Goal: Register for event/course

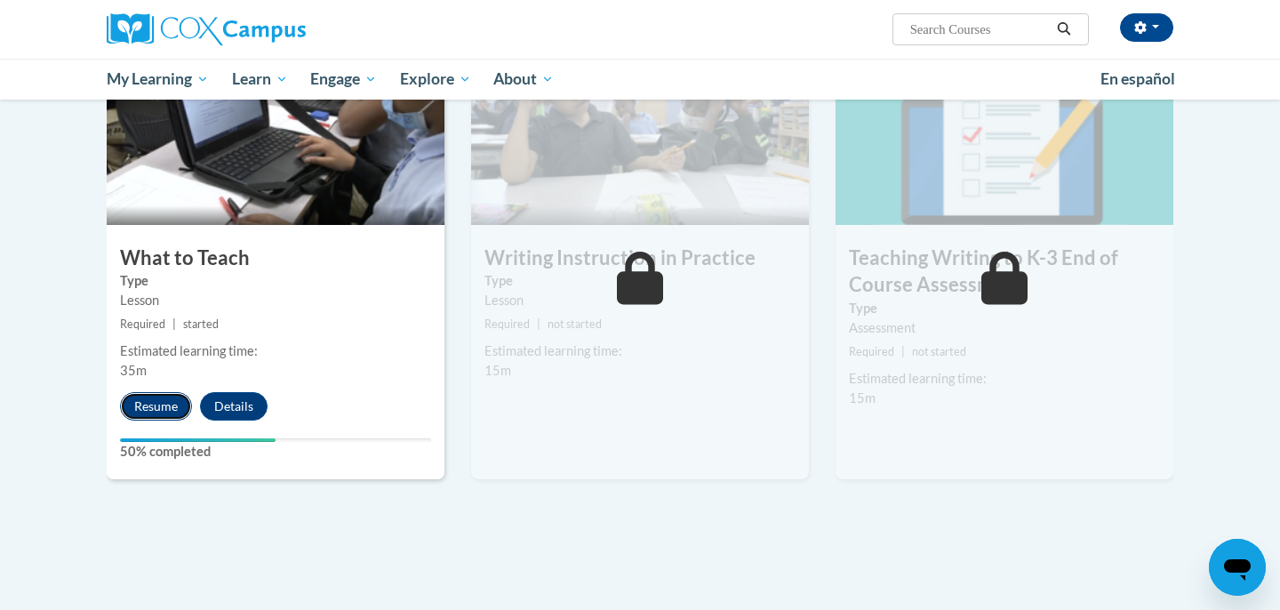
click at [151, 407] on button "Resume" at bounding box center [156, 406] width 72 height 28
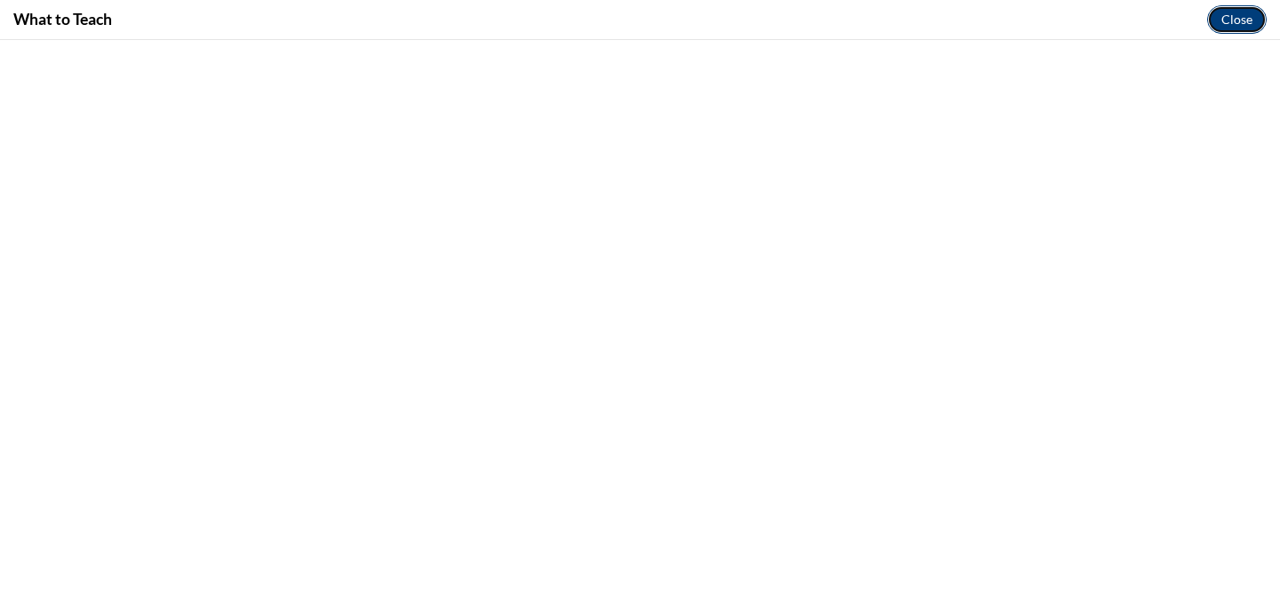
click at [1227, 23] on button "Close" at bounding box center [1237, 19] width 60 height 28
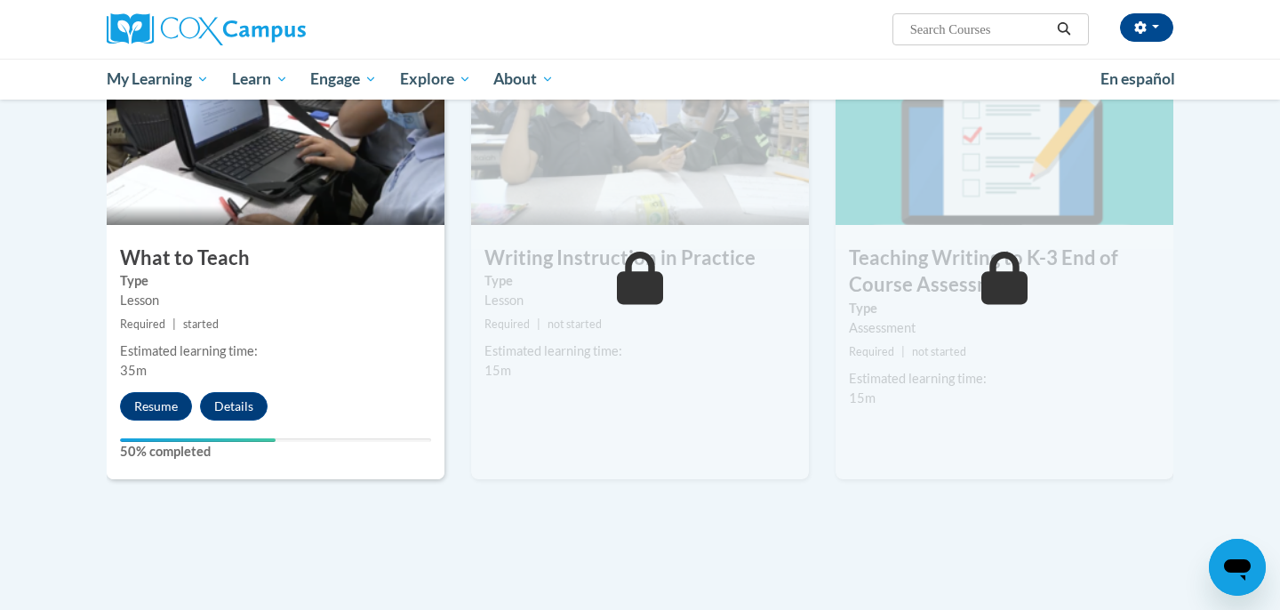
click at [797, 32] on div "Natalie Vue (America/Chicago UTC-05:00) My Profile Inbox My Transcripts Log Out…" at bounding box center [822, 22] width 729 height 45
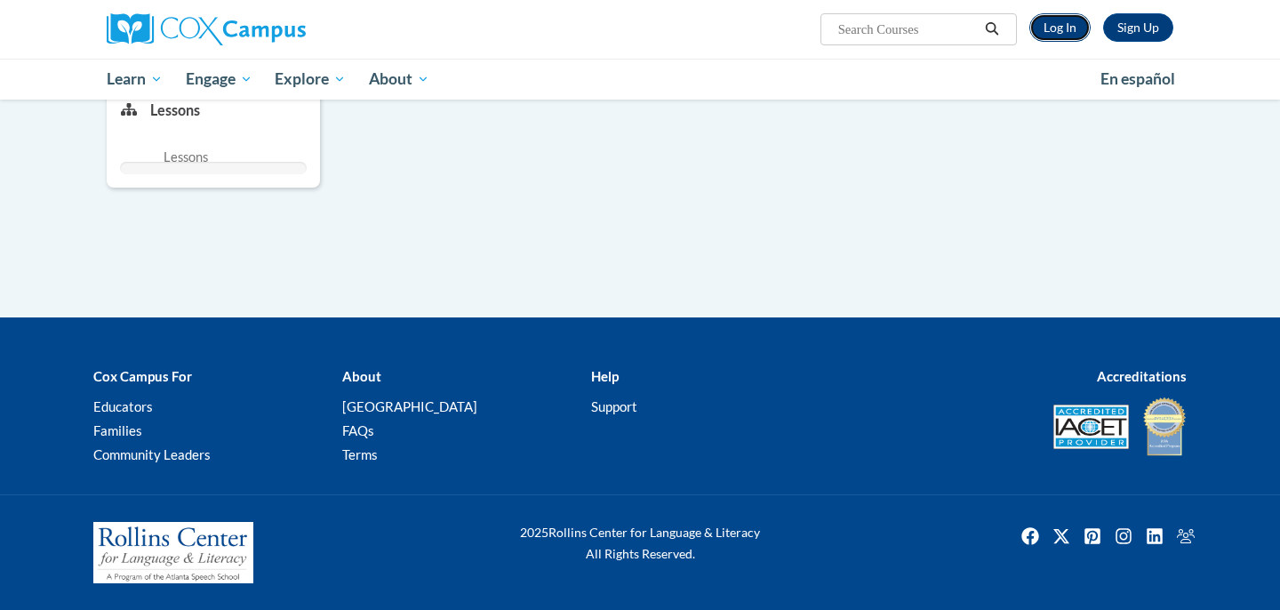
click at [1066, 26] on link "Log In" at bounding box center [1059, 27] width 61 height 28
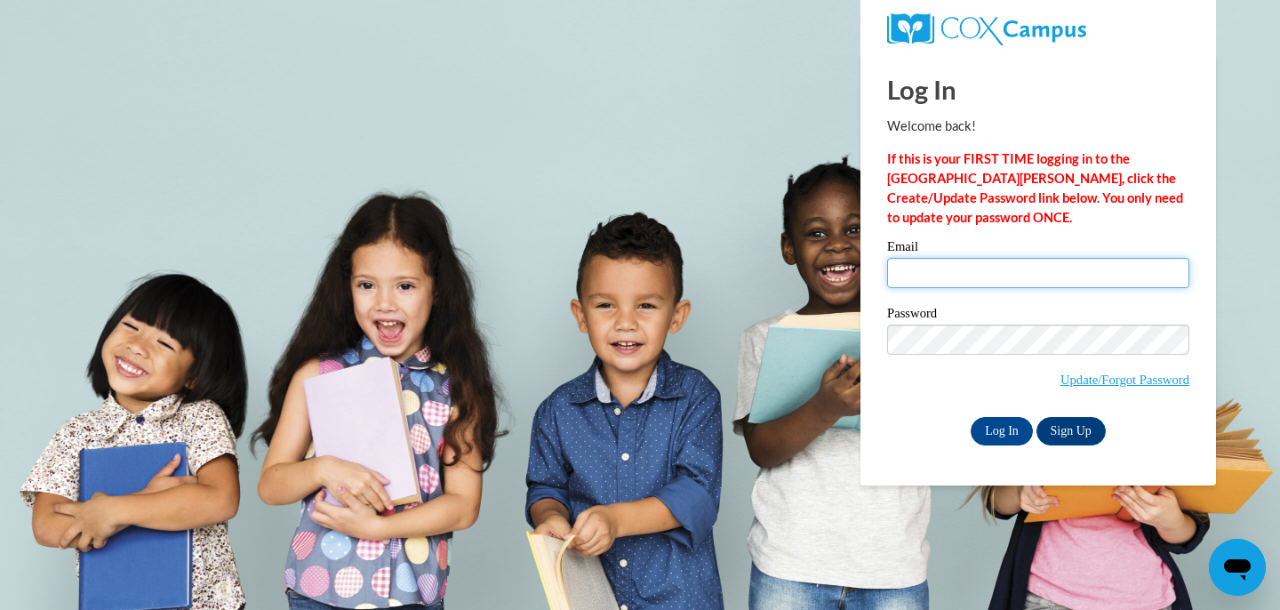
click at [932, 269] on input "Email" at bounding box center [1038, 273] width 302 height 30
type input "nvue@sasd.net"
click at [949, 354] on span "Update/Forgot Password" at bounding box center [1038, 361] width 302 height 74
click at [989, 442] on input "Log In" at bounding box center [1002, 431] width 62 height 28
click at [991, 434] on input "Log In" at bounding box center [1002, 431] width 62 height 28
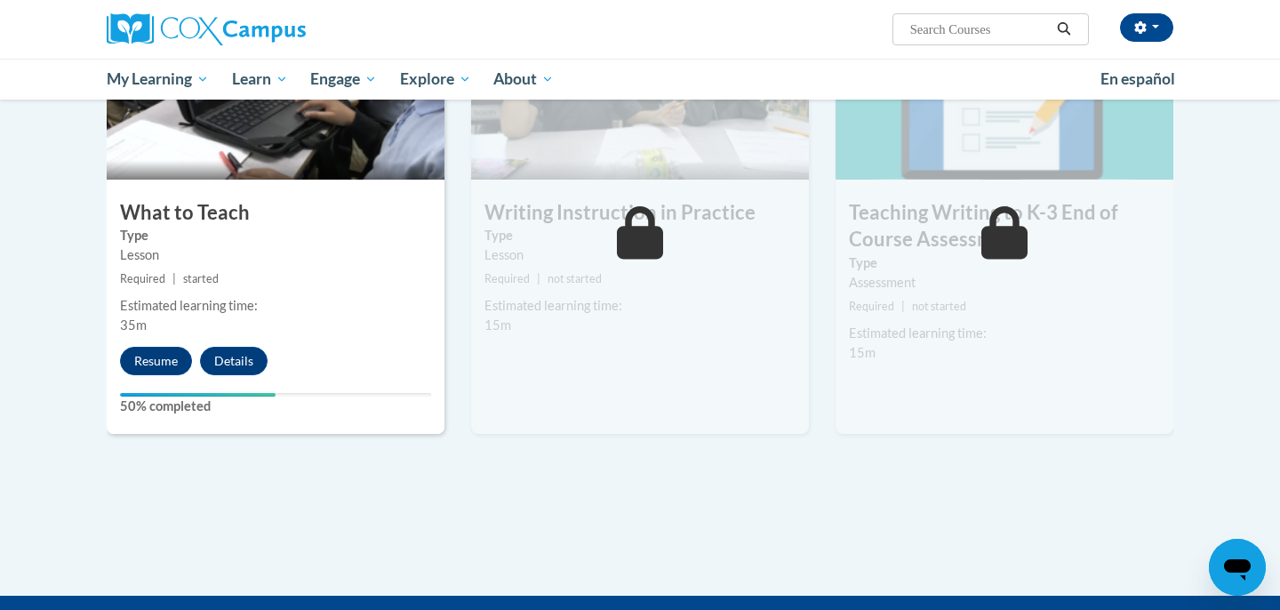
scroll to position [975, 0]
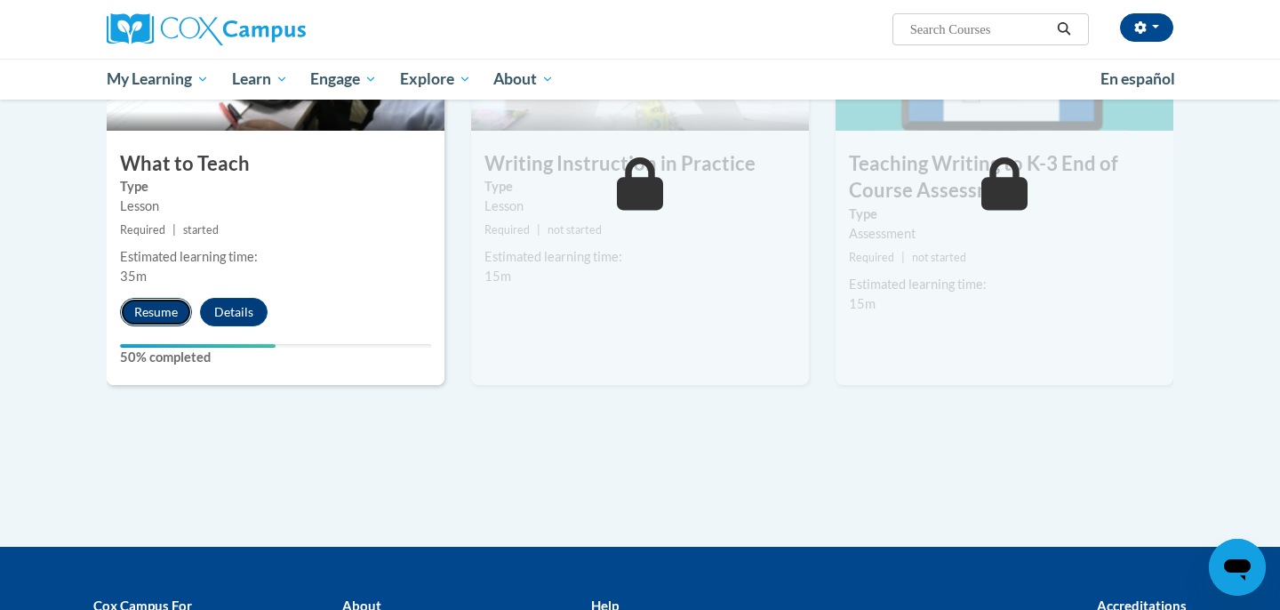
click at [157, 310] on button "Resume" at bounding box center [156, 312] width 72 height 28
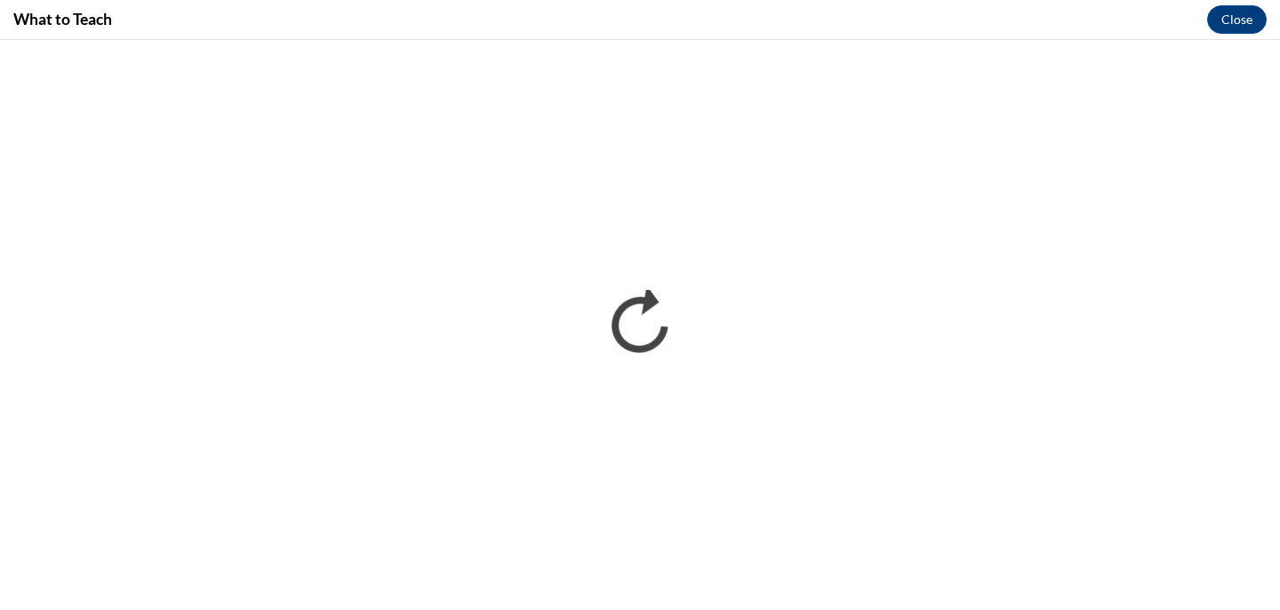
scroll to position [0, 0]
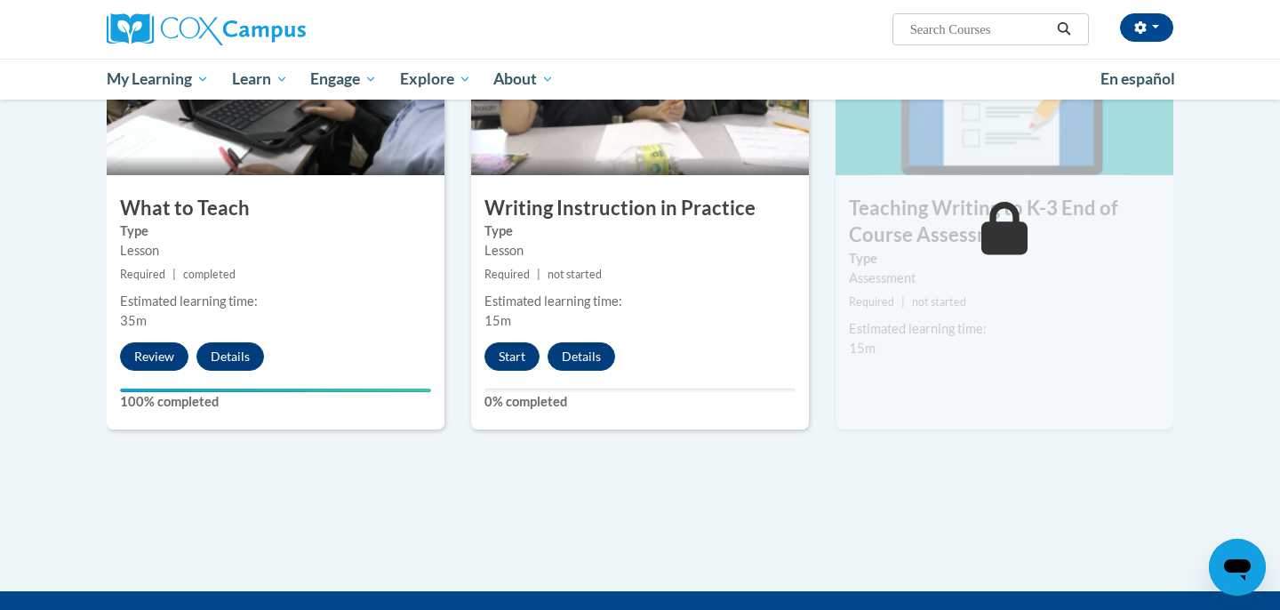
scroll to position [928, 0]
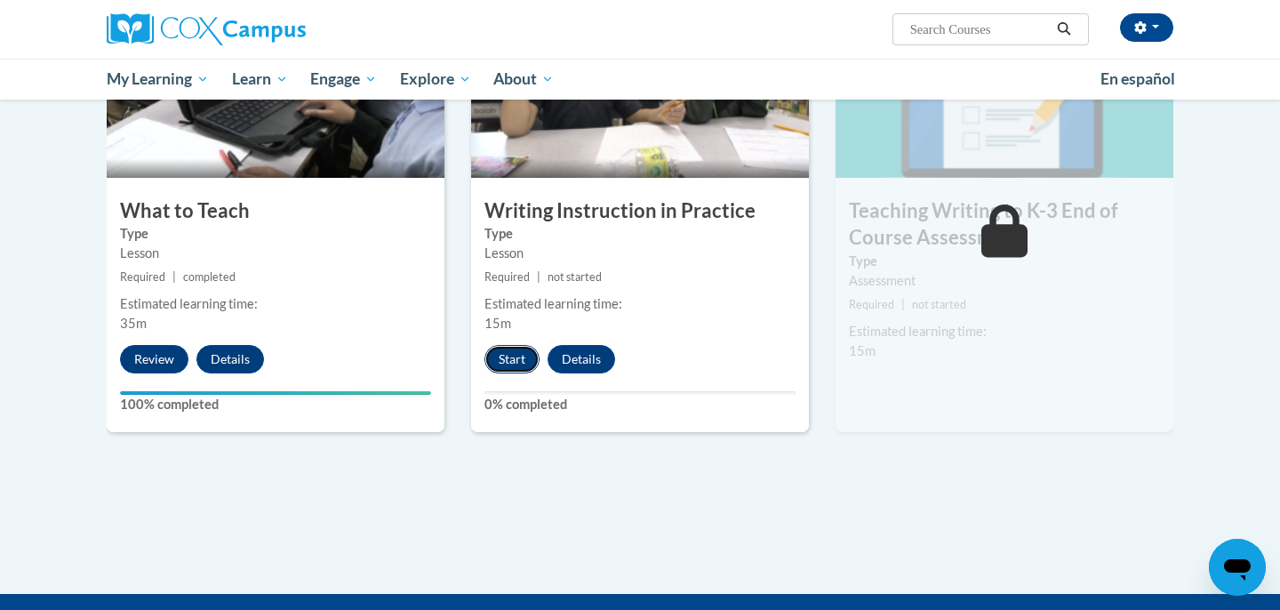
click at [513, 360] on button "Start" at bounding box center [511, 359] width 55 height 28
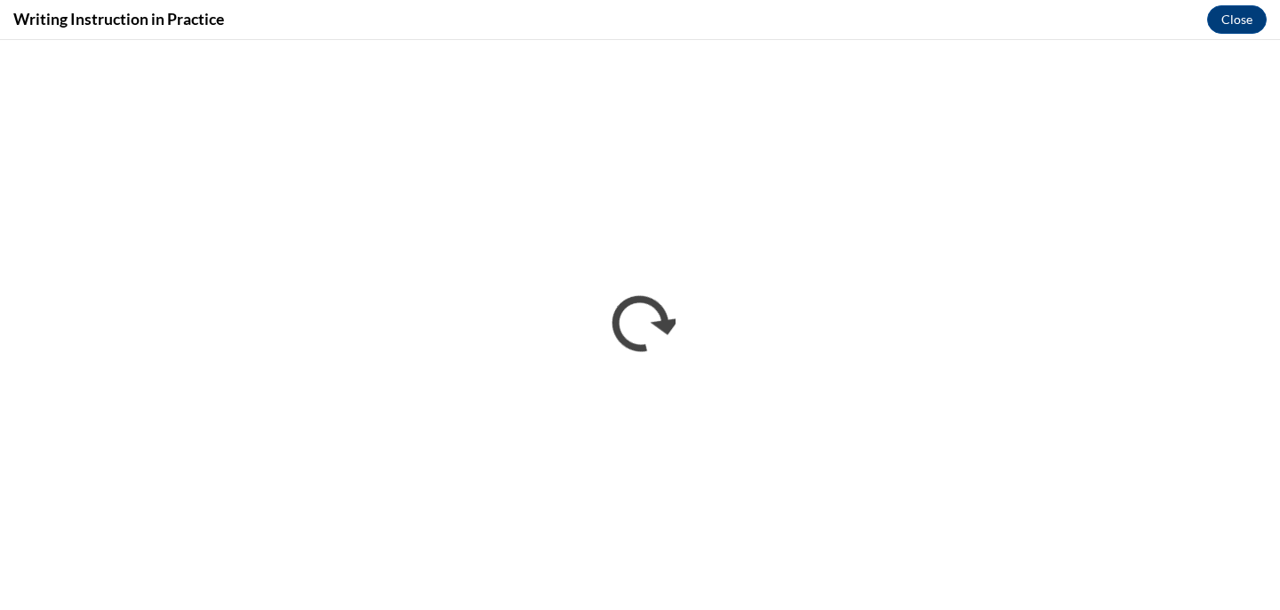
scroll to position [0, 0]
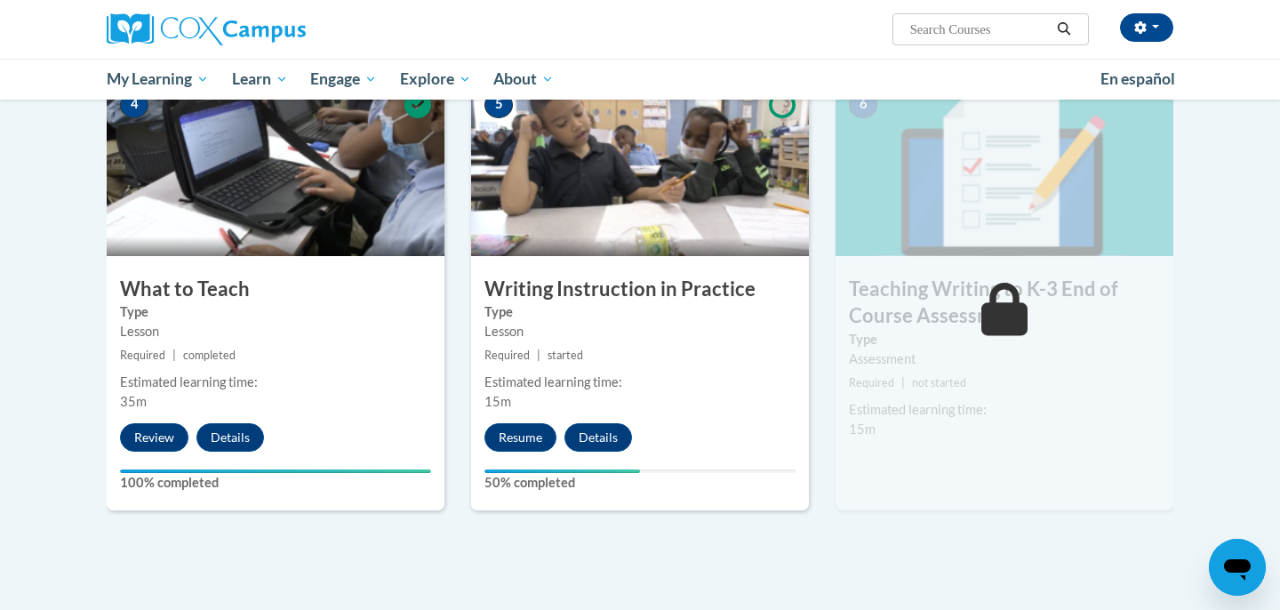
scroll to position [842, 0]
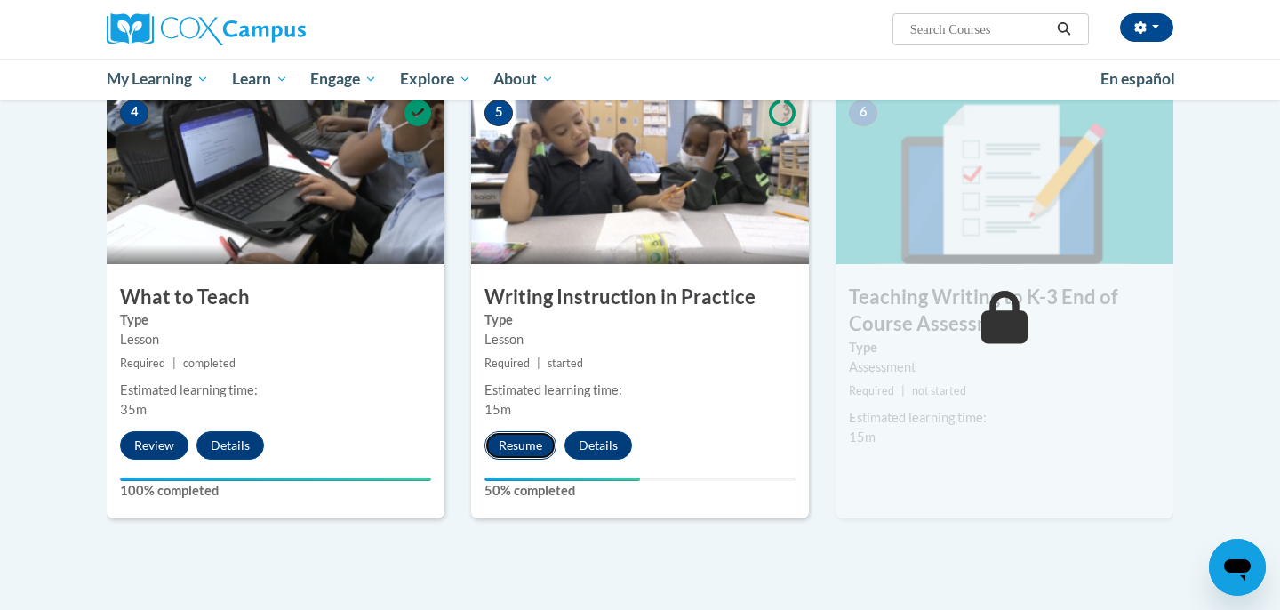
click at [534, 448] on button "Resume" at bounding box center [520, 445] width 72 height 28
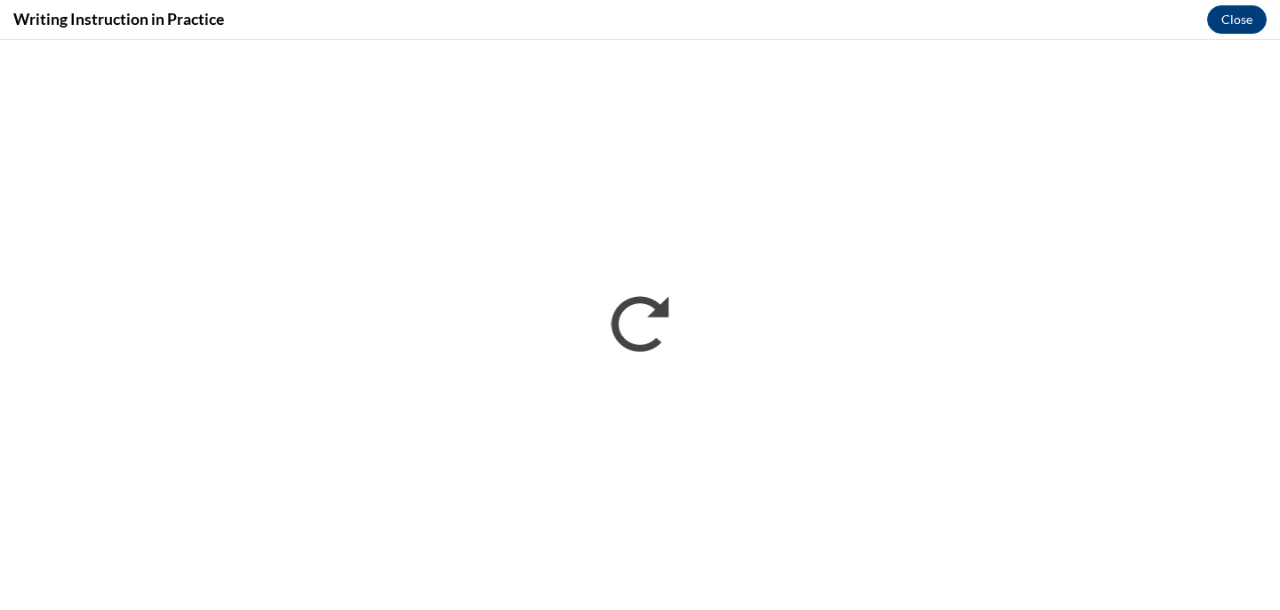
scroll to position [0, 0]
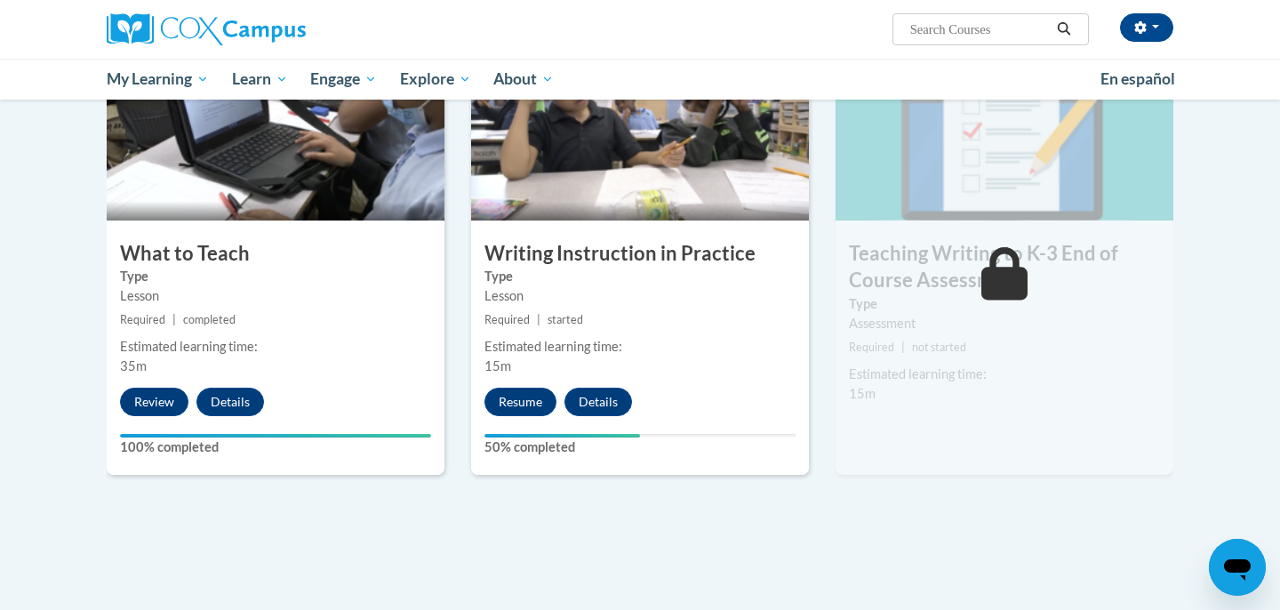
scroll to position [888, 0]
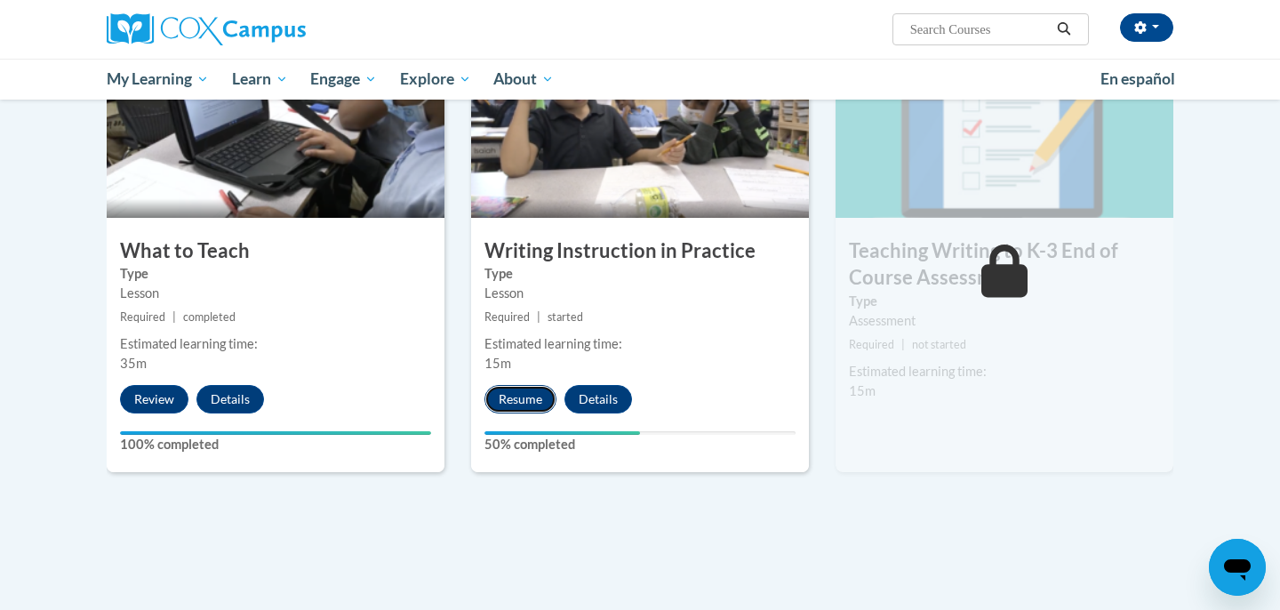
click at [526, 405] on button "Resume" at bounding box center [520, 399] width 72 height 28
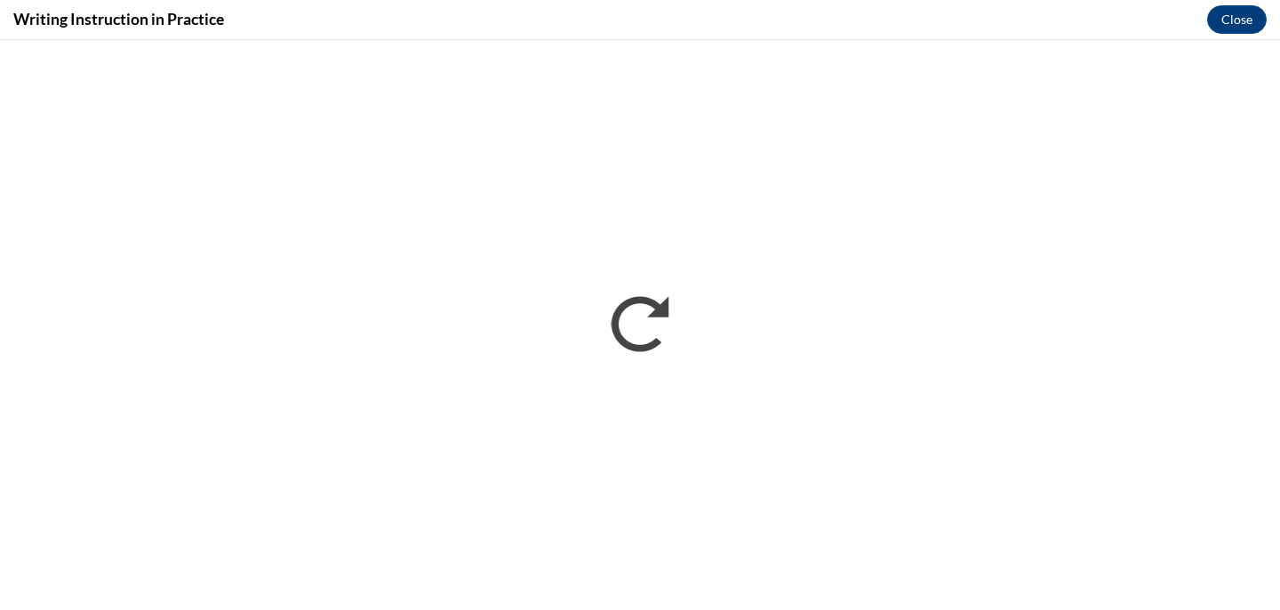
scroll to position [0, 0]
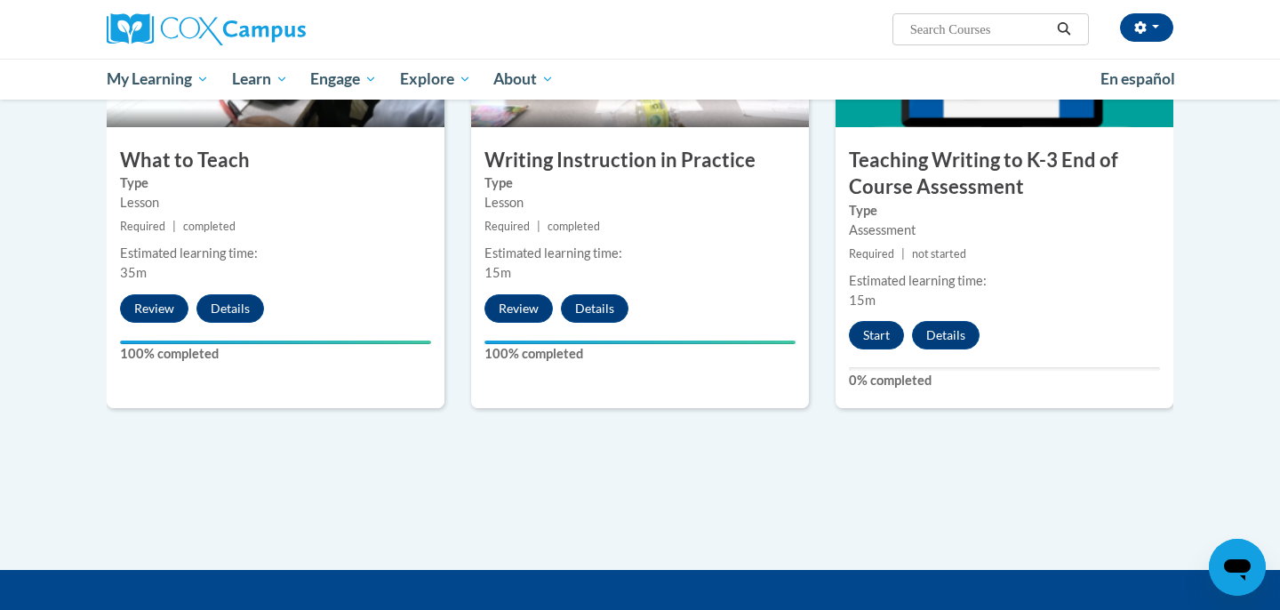
scroll to position [978, 0]
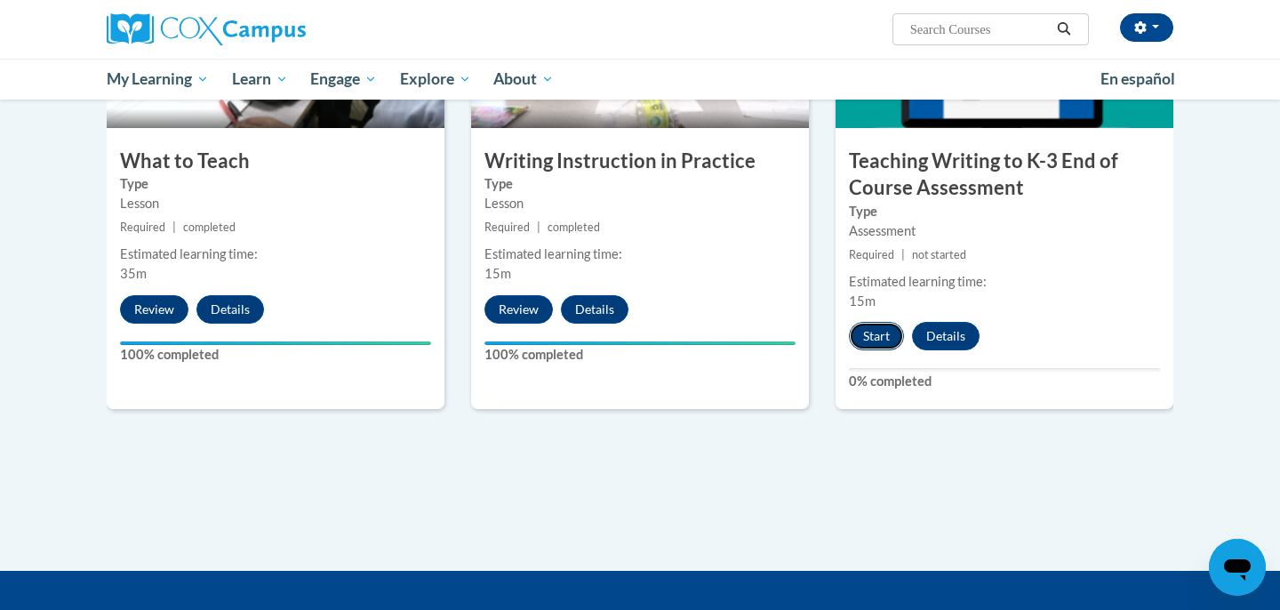
click at [881, 335] on button "Start" at bounding box center [876, 336] width 55 height 28
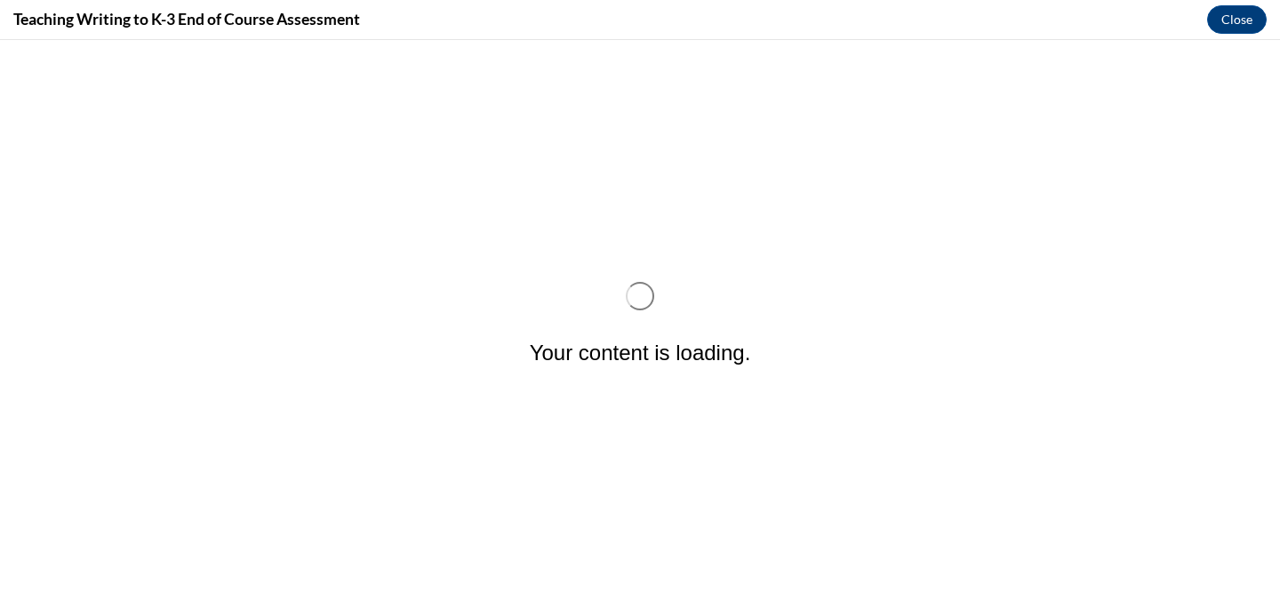
scroll to position [0, 0]
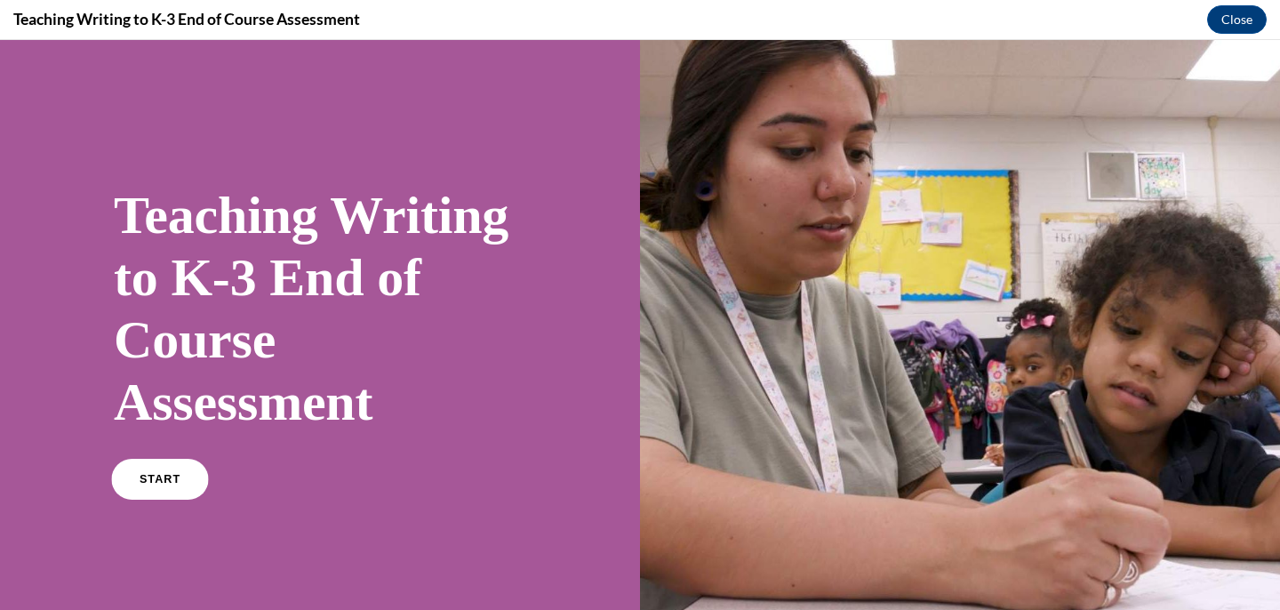
click at [161, 479] on span "START" at bounding box center [160, 479] width 41 height 13
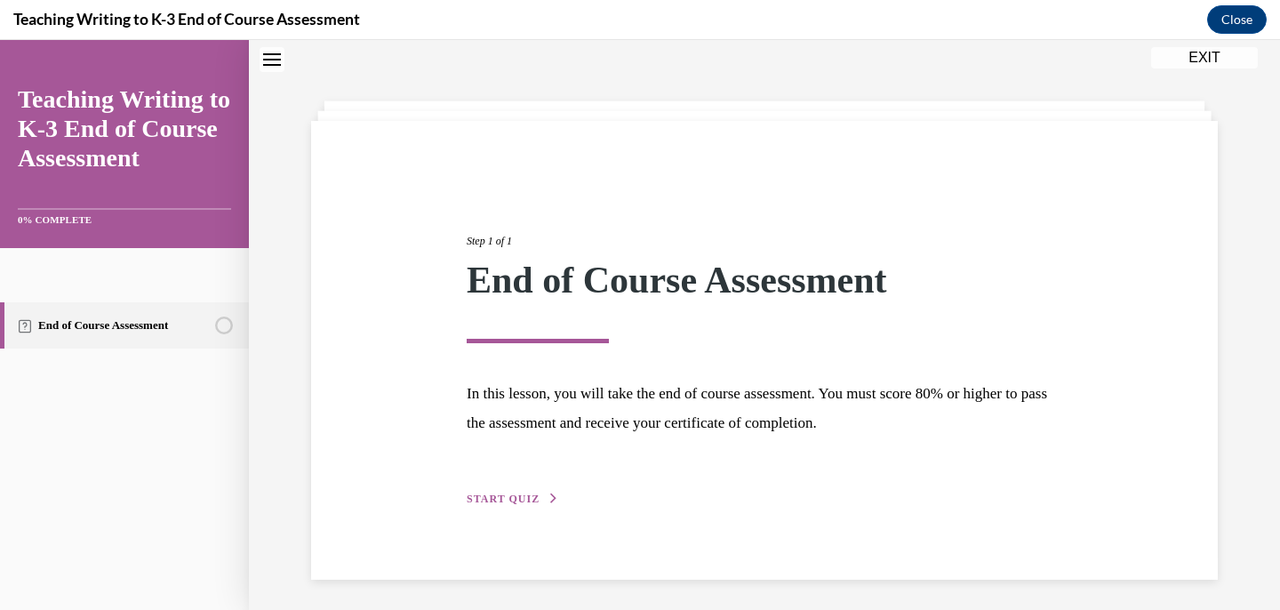
scroll to position [59, 0]
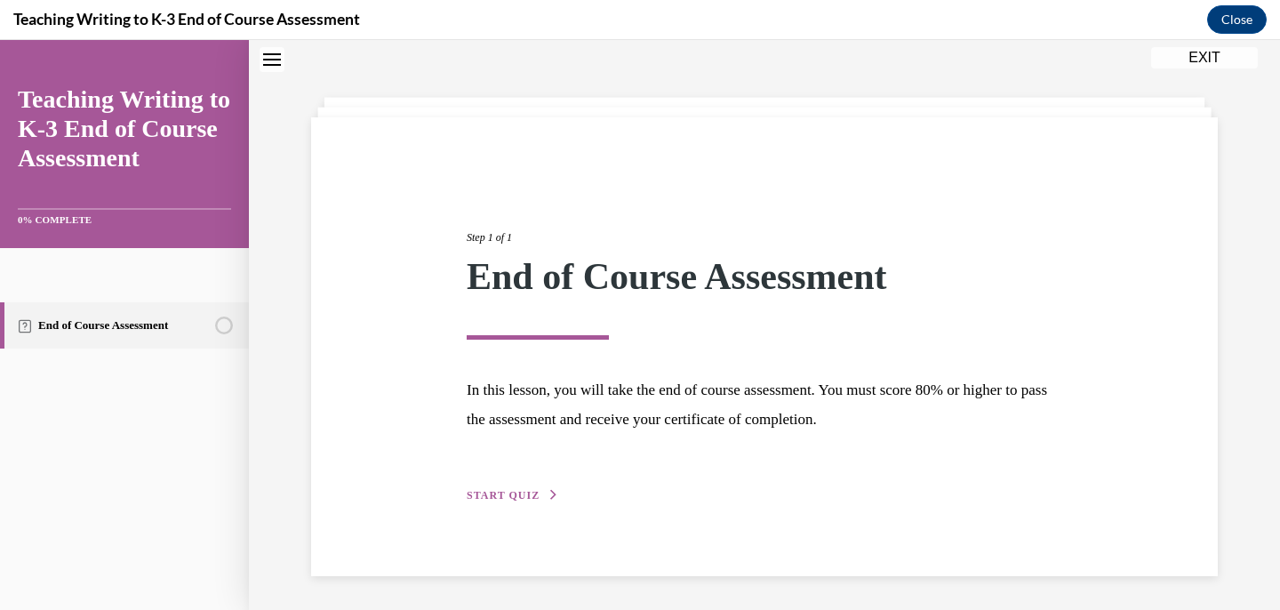
click at [510, 489] on span "START QUIZ" at bounding box center [503, 495] width 73 height 12
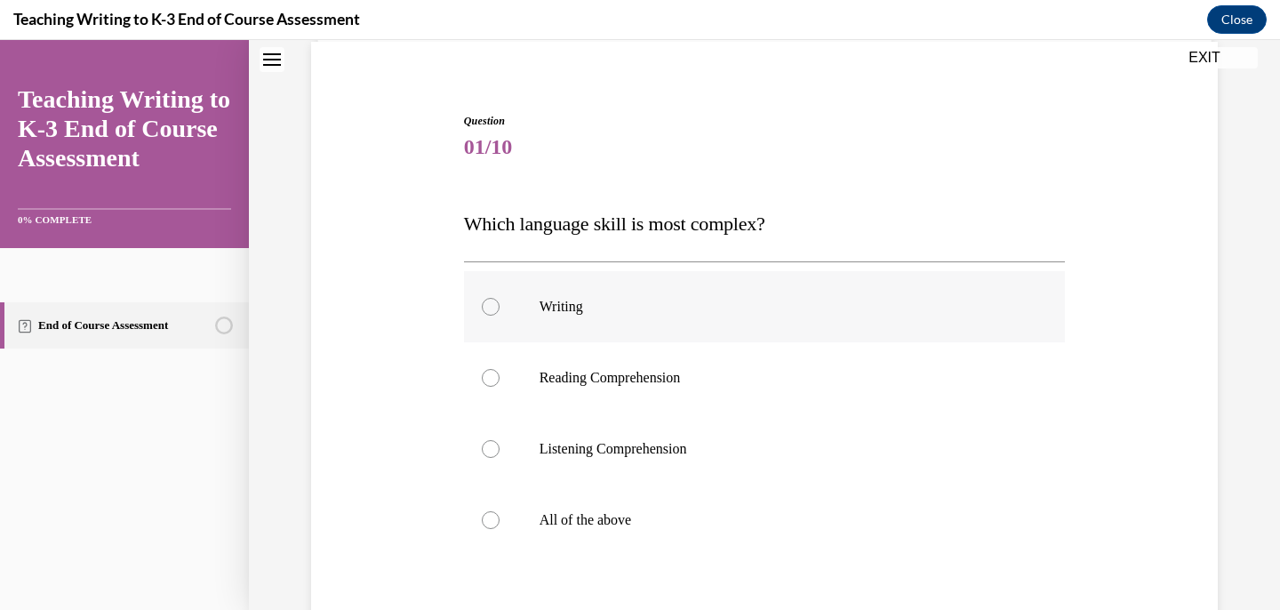
scroll to position [164, 0]
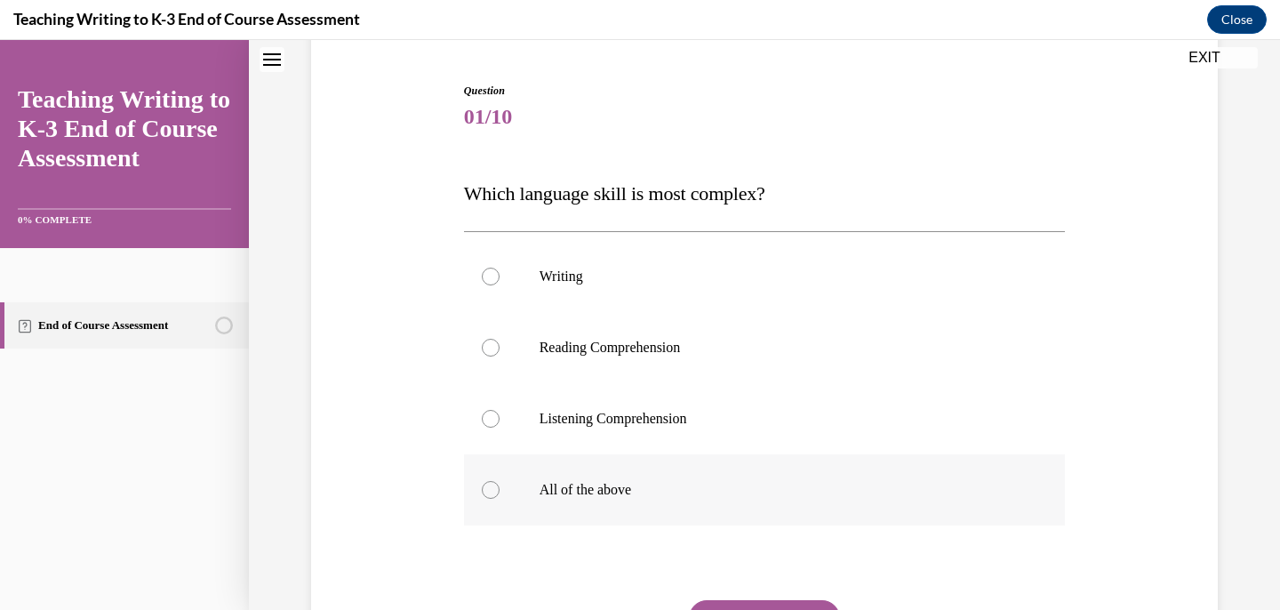
click at [493, 492] on div at bounding box center [491, 490] width 18 height 18
click at [493, 492] on input "All of the above" at bounding box center [491, 490] width 18 height 18
radio input "true"
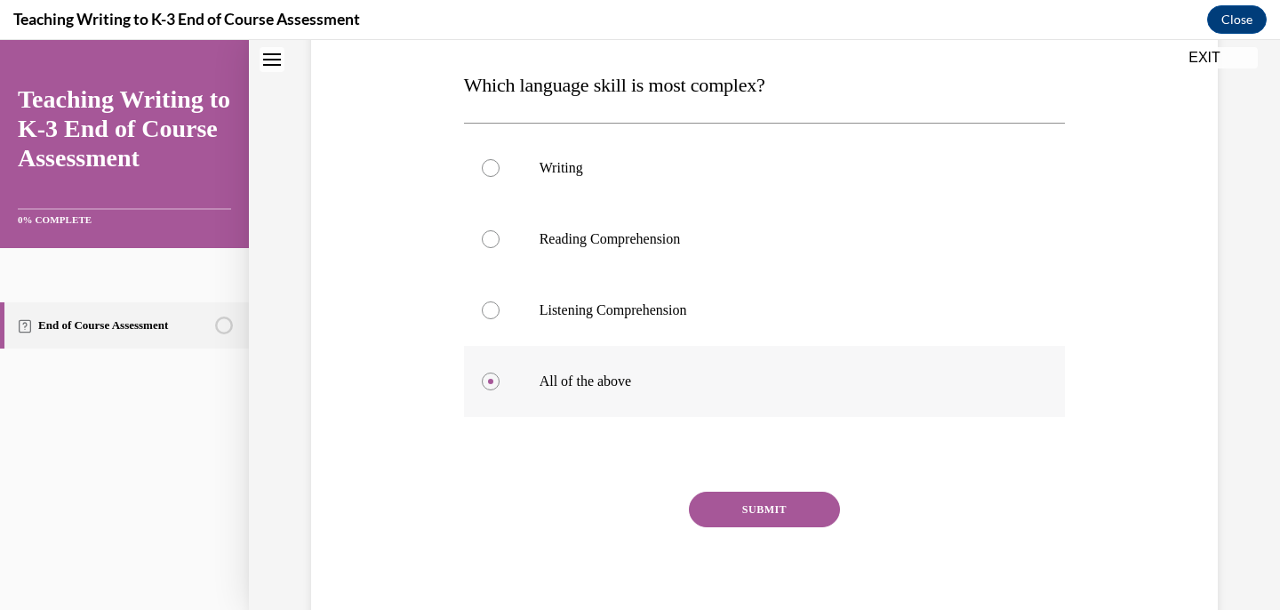
scroll to position [277, 0]
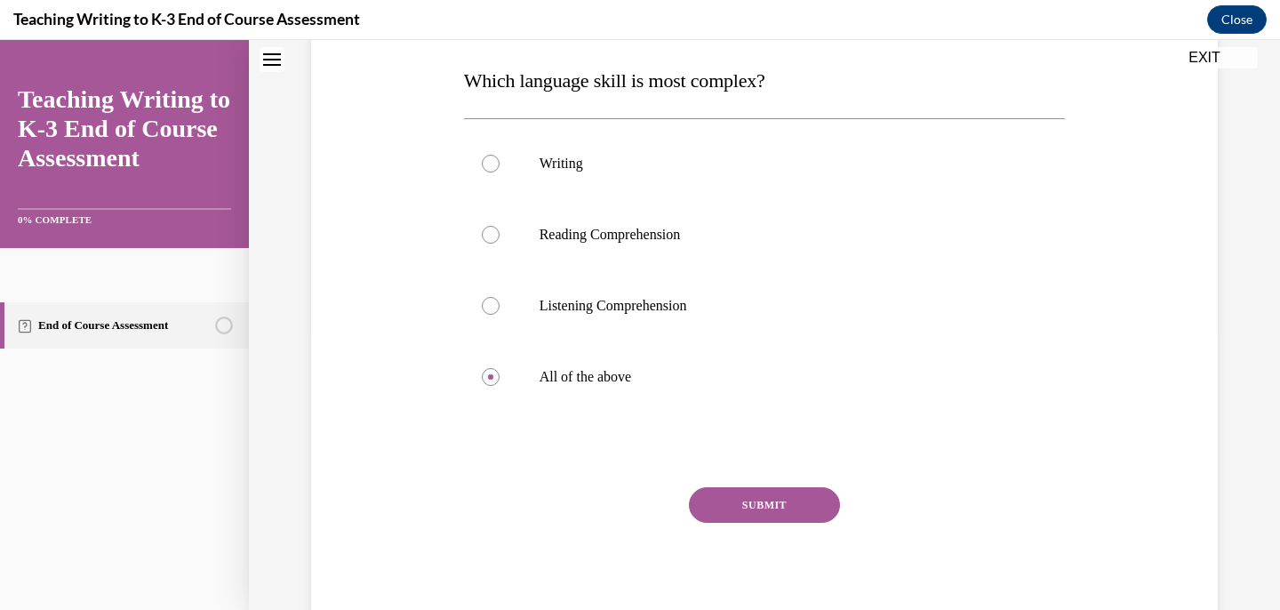
click at [769, 497] on button "SUBMIT" at bounding box center [764, 505] width 151 height 36
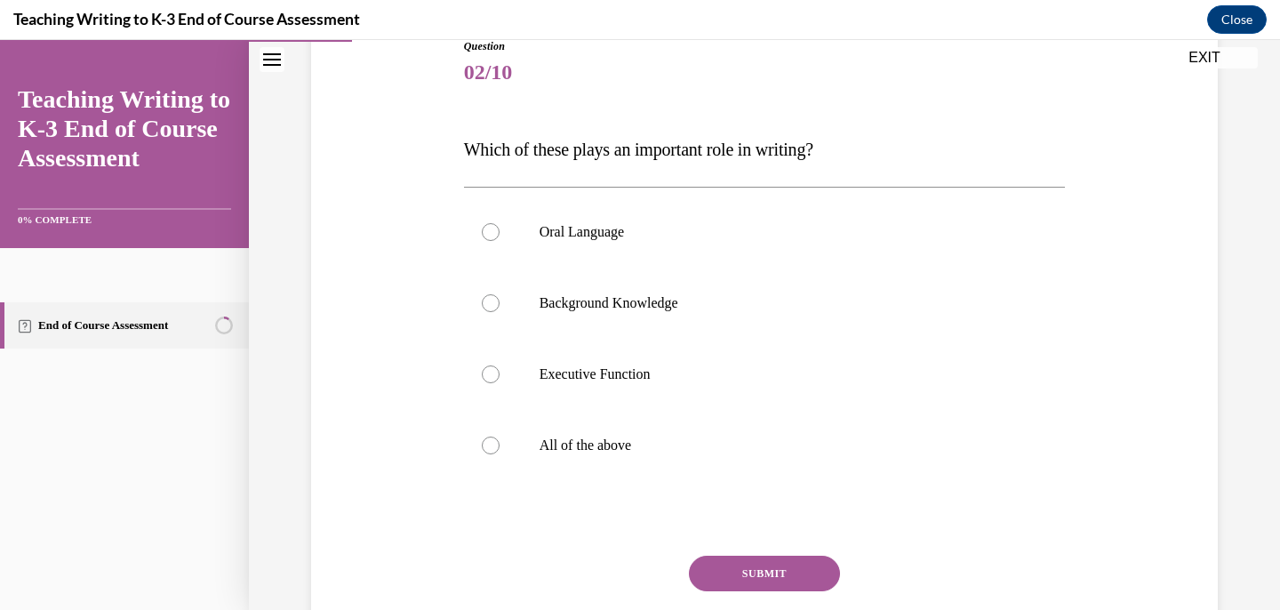
scroll to position [196, 0]
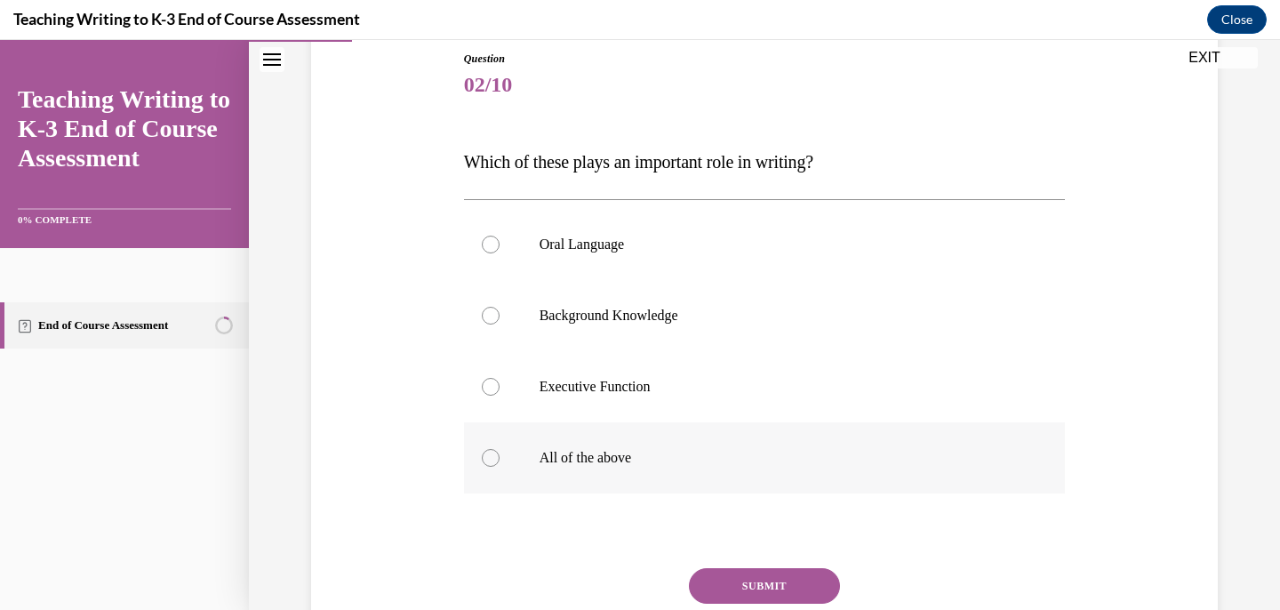
click at [494, 459] on div at bounding box center [491, 458] width 18 height 18
click at [494, 459] on input "All of the above" at bounding box center [491, 458] width 18 height 18
radio input "true"
click at [756, 592] on button "SUBMIT" at bounding box center [764, 586] width 151 height 36
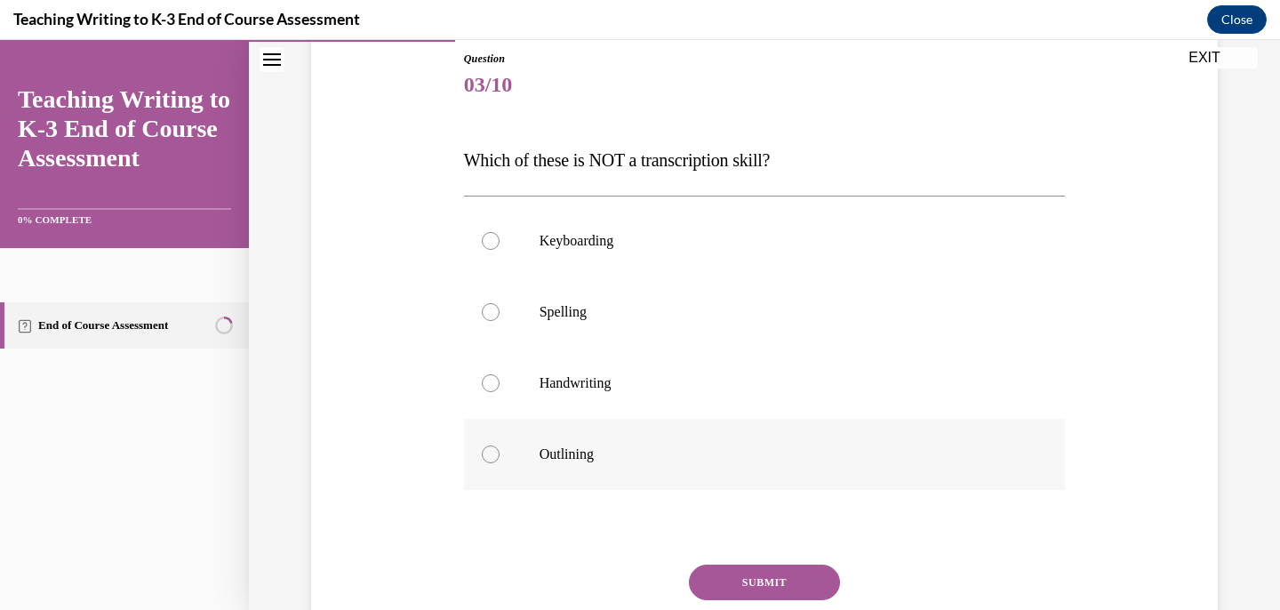
click at [489, 450] on div at bounding box center [491, 454] width 18 height 18
click at [489, 450] on input "Outlining" at bounding box center [491, 454] width 18 height 18
radio input "true"
click at [775, 588] on button "SUBMIT" at bounding box center [764, 582] width 151 height 36
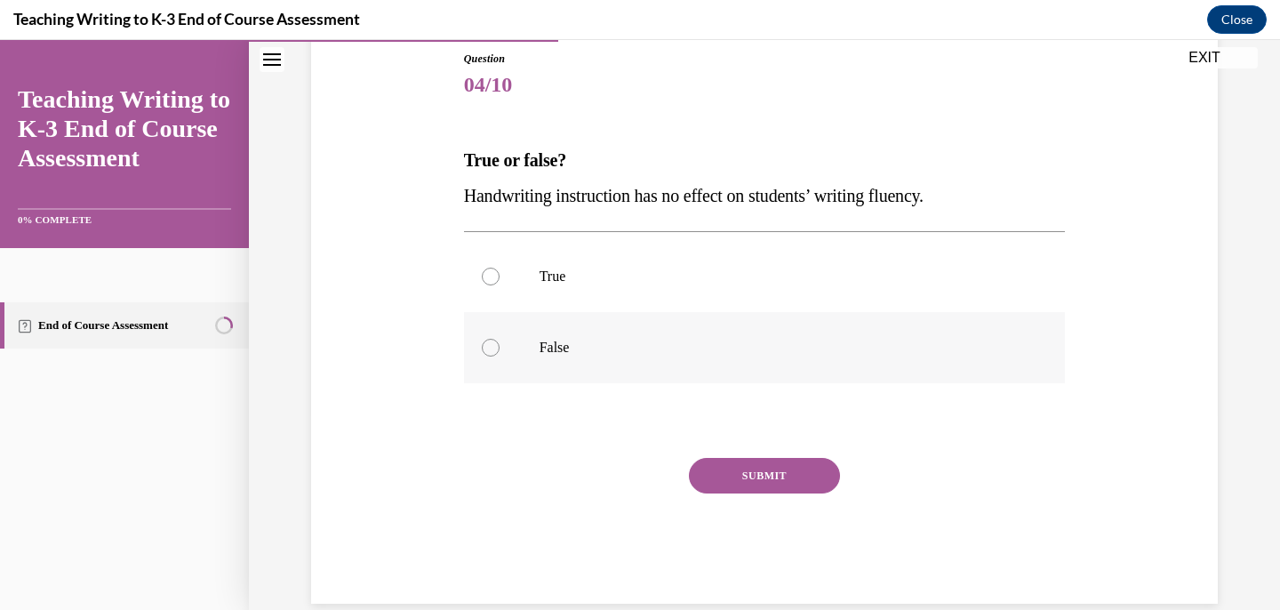
click at [488, 347] on div at bounding box center [491, 348] width 18 height 18
click at [488, 347] on input "False" at bounding box center [491, 348] width 18 height 18
radio input "true"
click at [760, 479] on button "SUBMIT" at bounding box center [764, 476] width 151 height 36
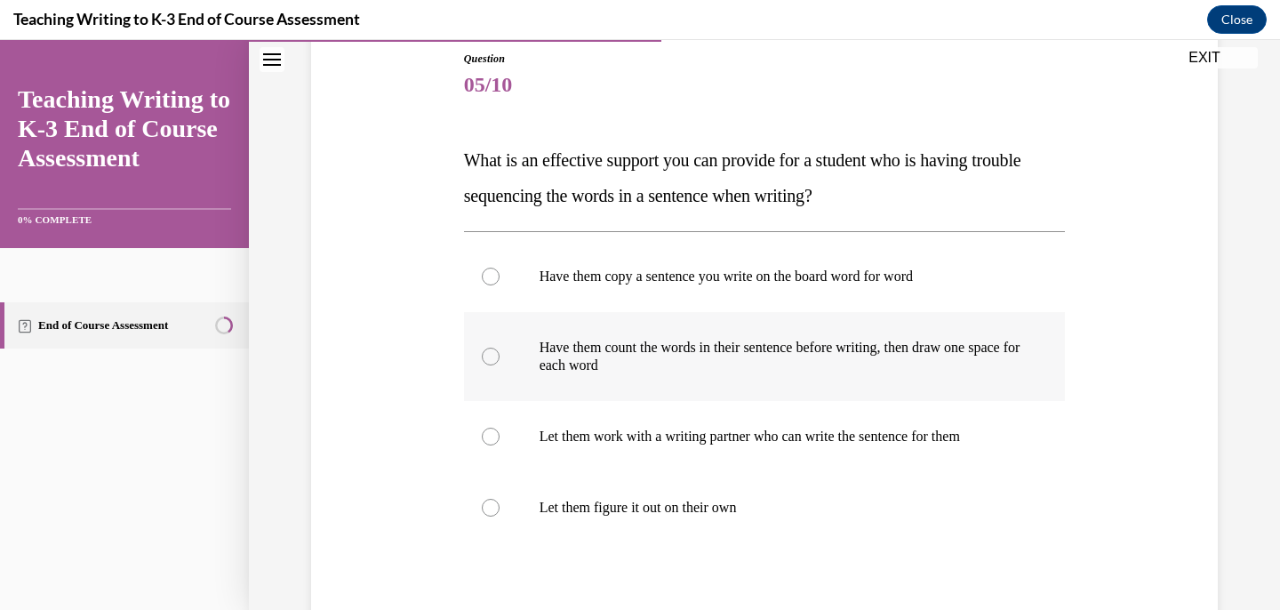
click at [492, 358] on div at bounding box center [491, 357] width 18 height 18
click at [492, 358] on input "Have them count the words in their sentence before writing, then draw one space…" at bounding box center [491, 357] width 18 height 18
radio input "true"
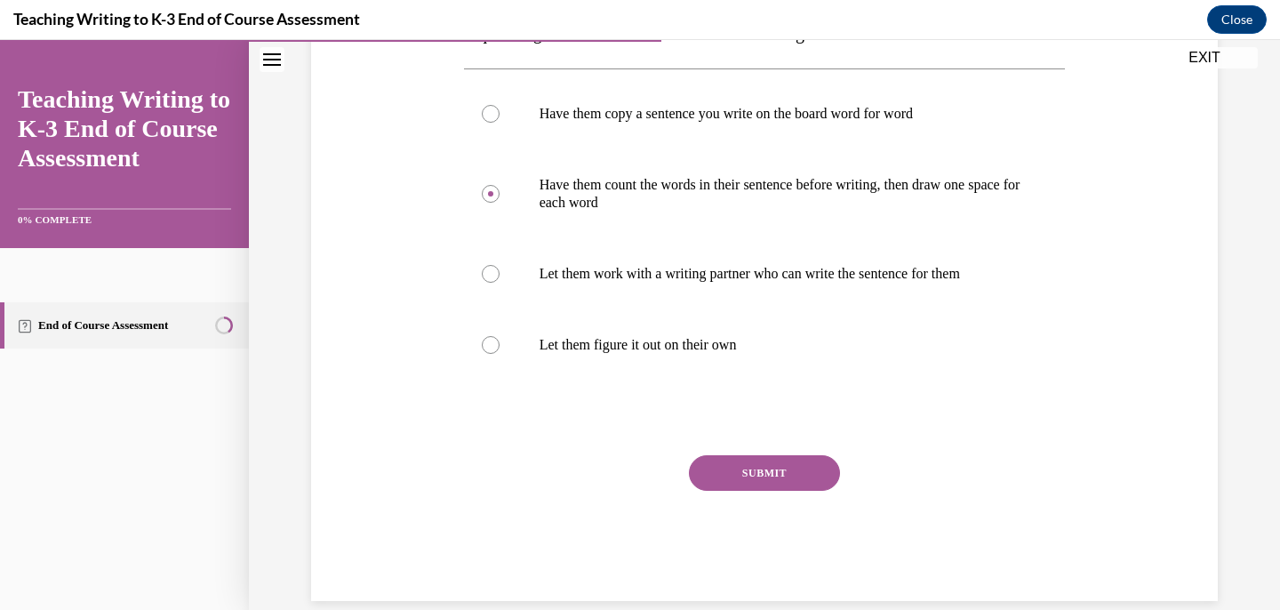
scroll to position [364, 0]
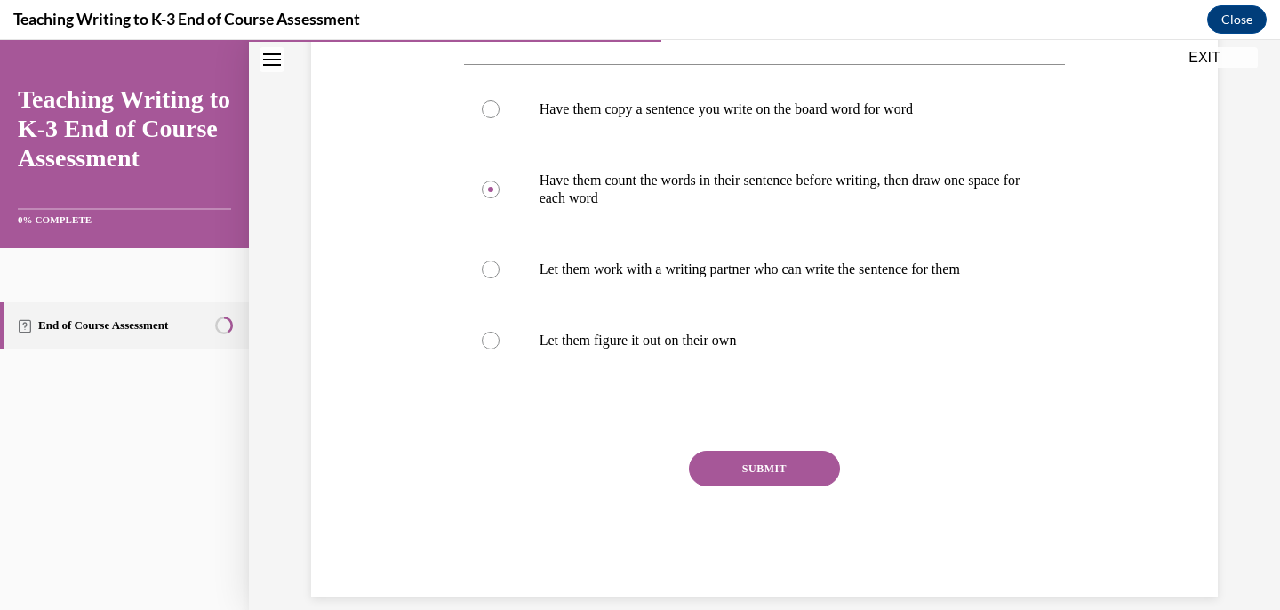
click at [764, 461] on button "SUBMIT" at bounding box center [764, 469] width 151 height 36
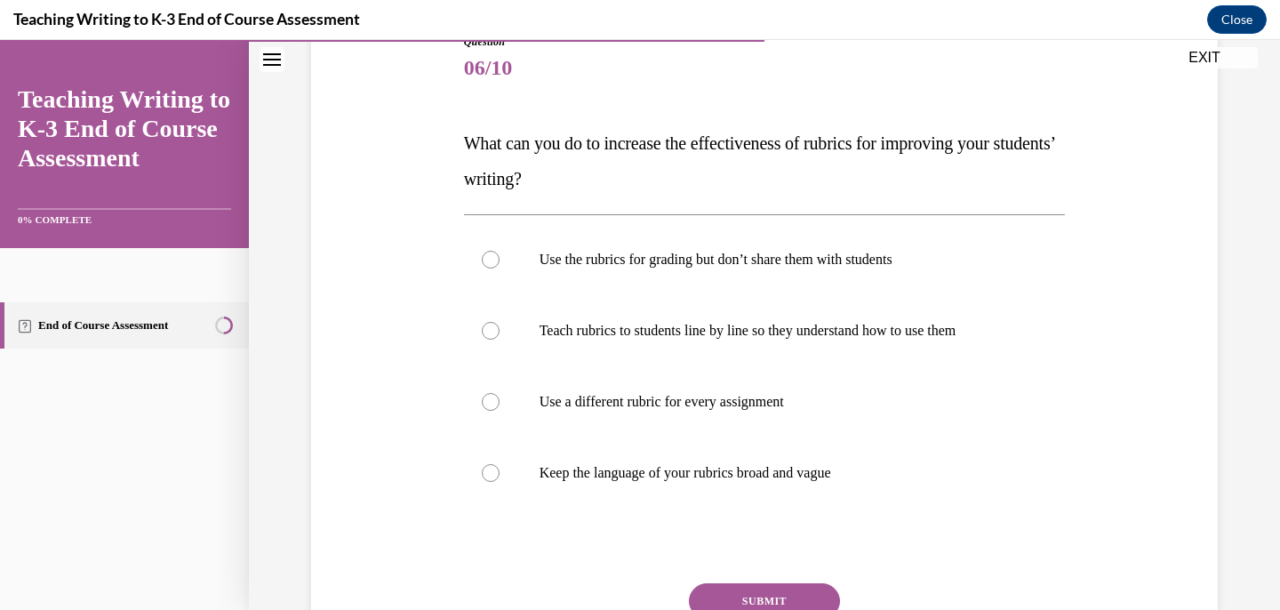
scroll to position [215, 0]
click at [494, 325] on div at bounding box center [491, 329] width 18 height 18
click at [494, 325] on input "Teach rubrics to students line by line so they understand how to use them" at bounding box center [491, 329] width 18 height 18
radio input "true"
click at [771, 594] on button "SUBMIT" at bounding box center [764, 599] width 151 height 36
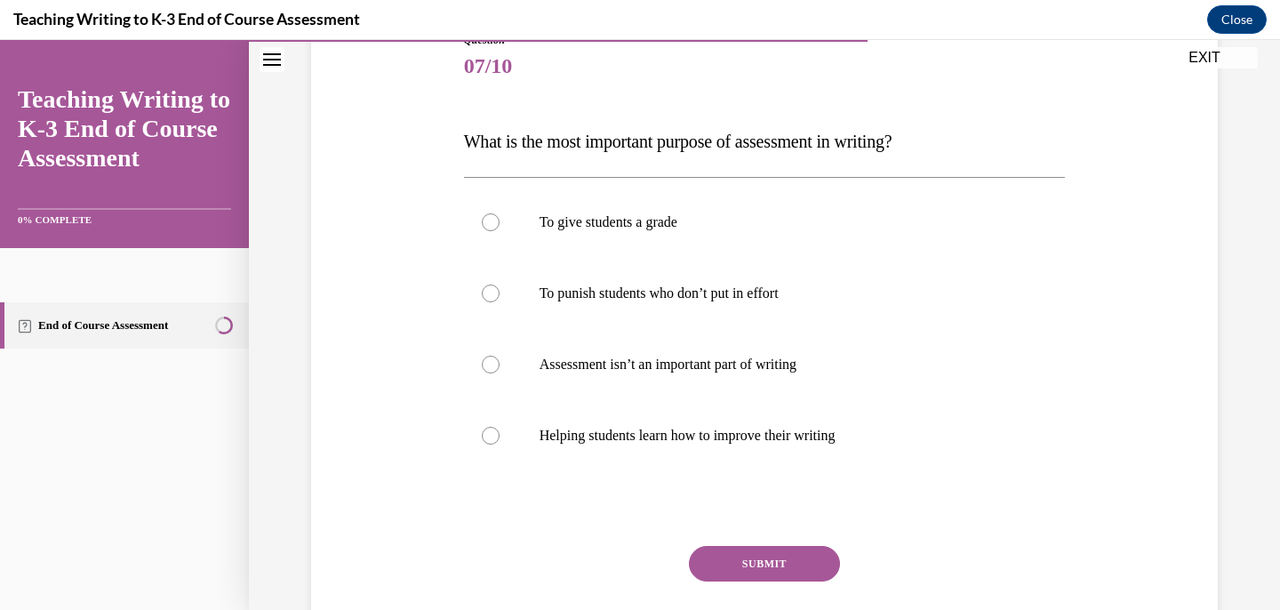
scroll to position [197, 0]
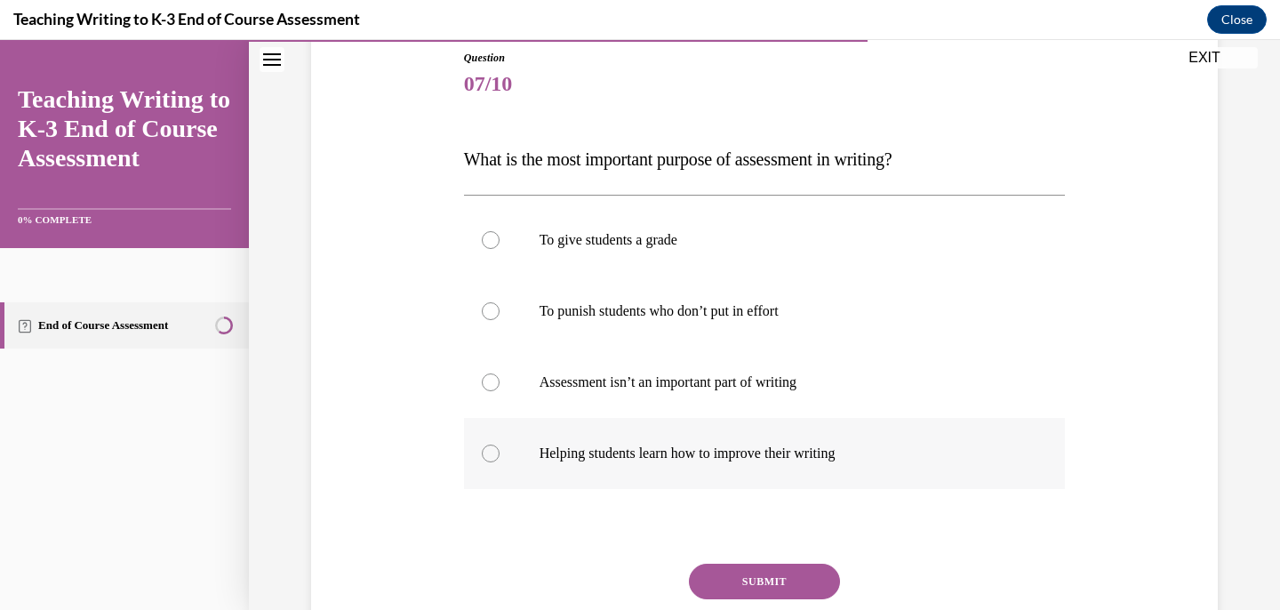
click at [487, 456] on div at bounding box center [491, 453] width 18 height 18
click at [487, 456] on input "Helping students learn how to improve their writing" at bounding box center [491, 453] width 18 height 18
radio input "true"
click at [789, 579] on button "SUBMIT" at bounding box center [764, 582] width 151 height 36
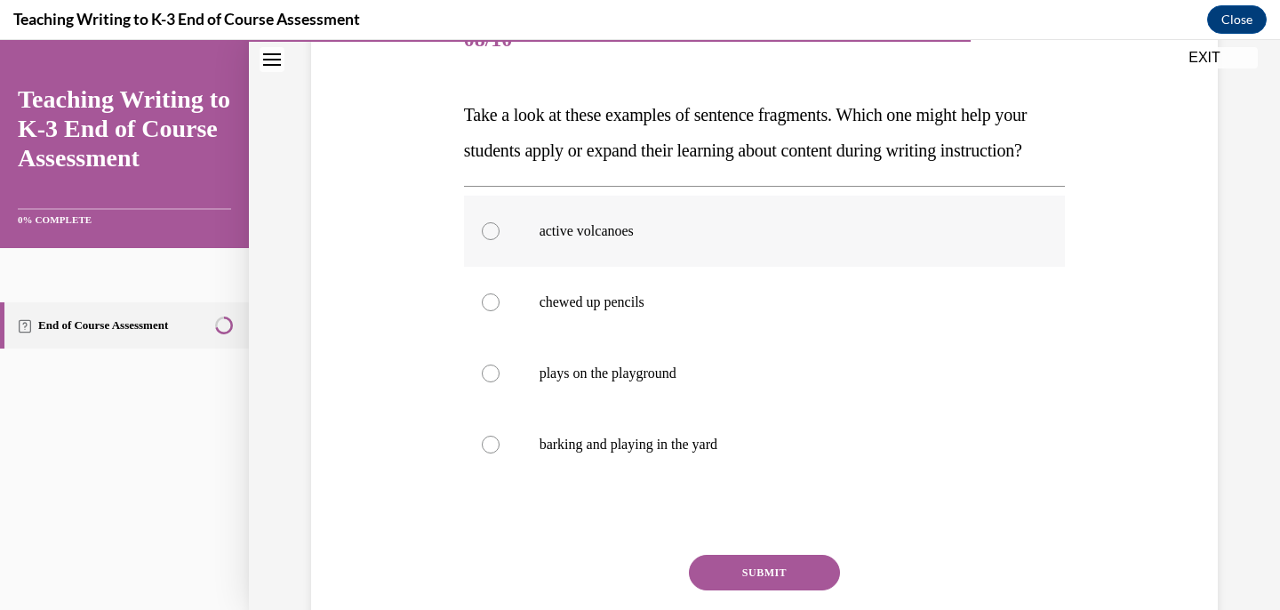
scroll to position [244, 0]
click at [492, 238] on div at bounding box center [491, 229] width 18 height 18
click at [492, 238] on input "active volcanoes" at bounding box center [491, 229] width 18 height 18
radio input "true"
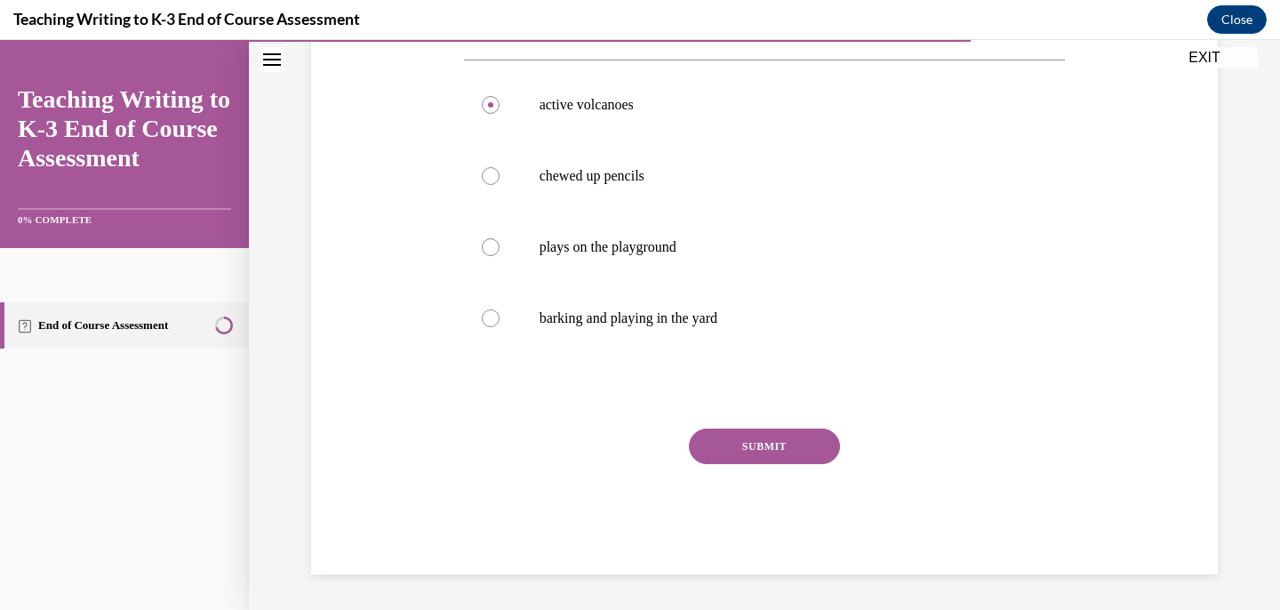
click at [778, 441] on button "SUBMIT" at bounding box center [764, 446] width 151 height 36
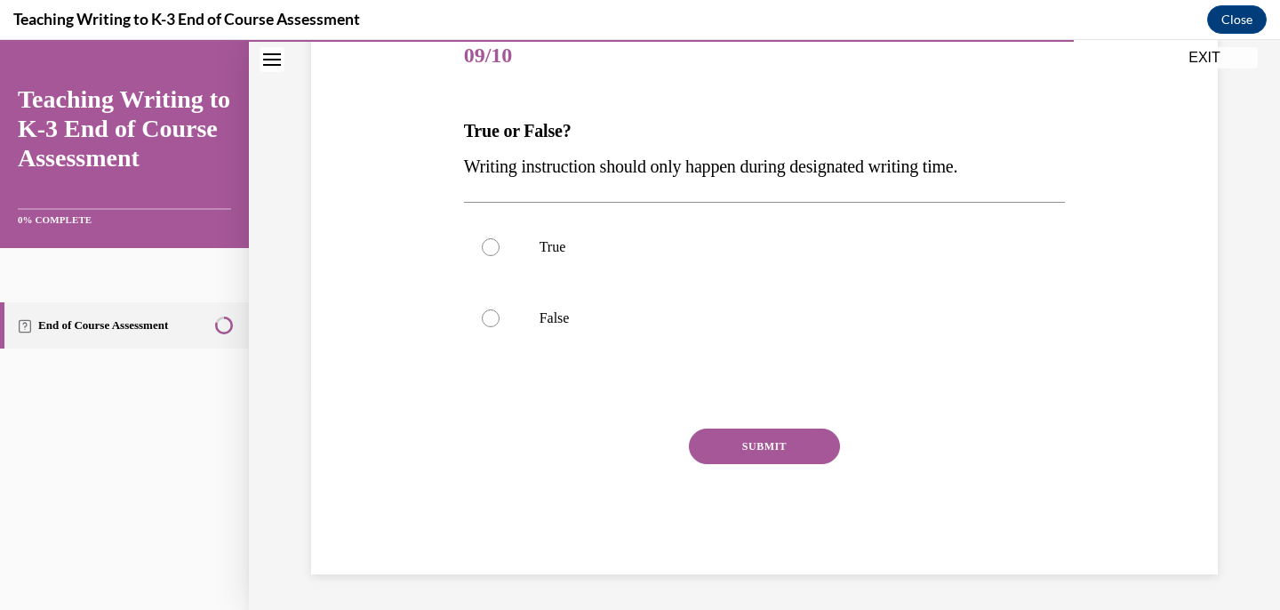
scroll to position [197, 0]
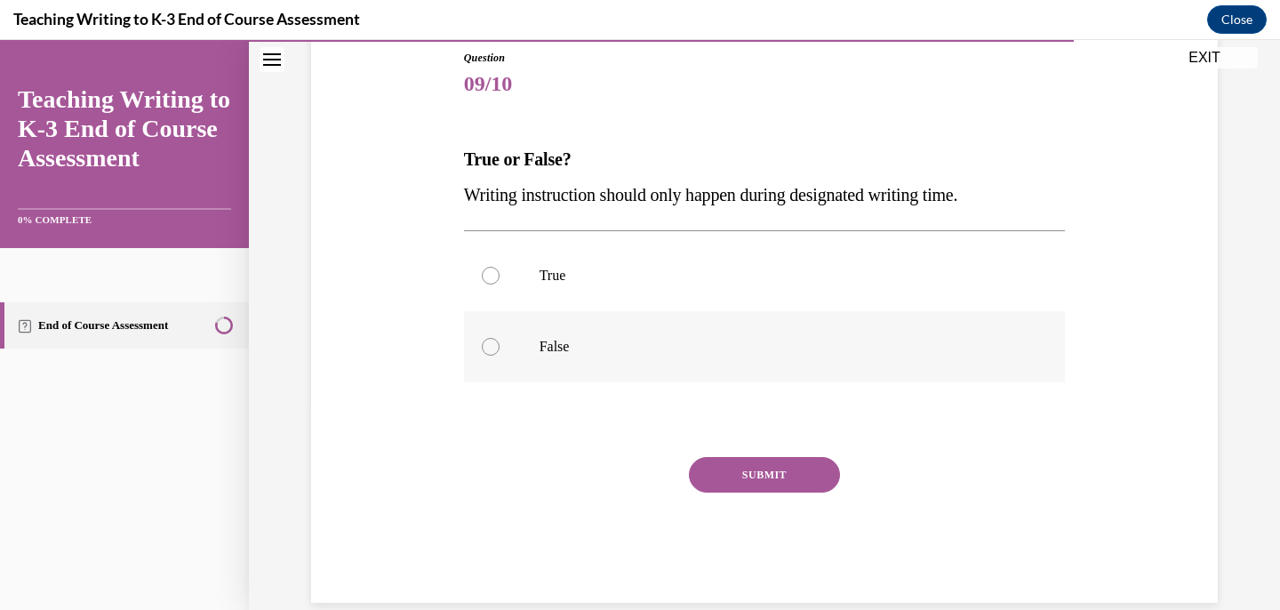
click at [490, 343] on div at bounding box center [491, 347] width 18 height 18
click at [490, 343] on input "False" at bounding box center [491, 347] width 18 height 18
radio input "true"
click at [784, 471] on button "SUBMIT" at bounding box center [764, 475] width 151 height 36
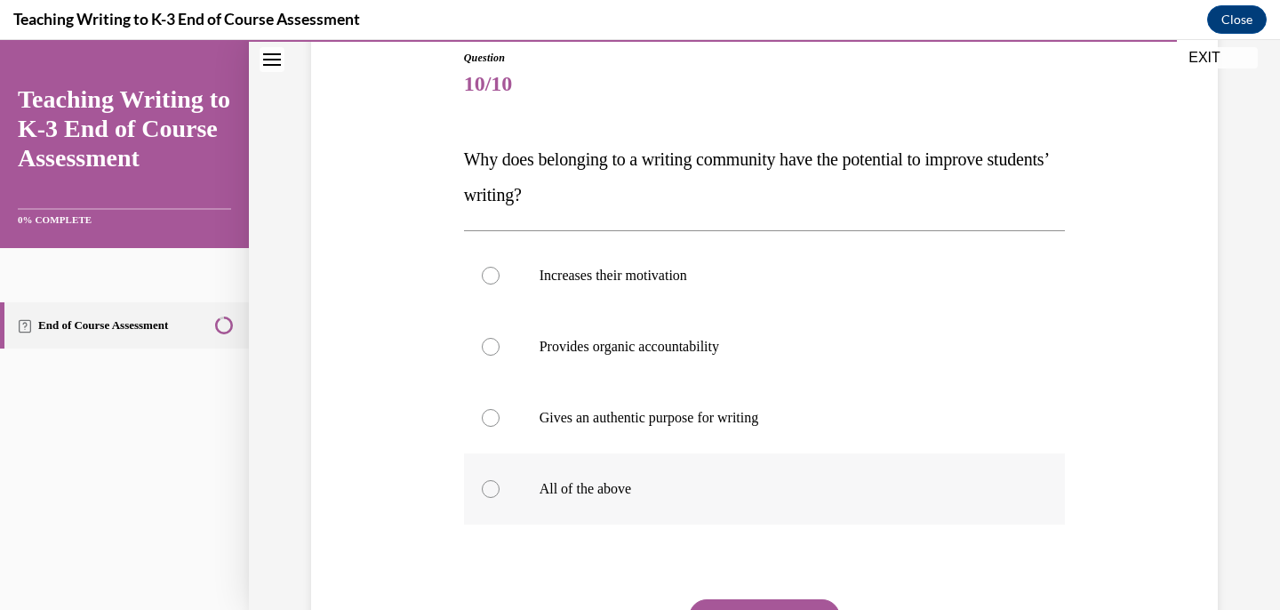
click at [485, 491] on div at bounding box center [491, 489] width 18 height 18
click at [485, 491] on input "All of the above" at bounding box center [491, 489] width 18 height 18
radio input "true"
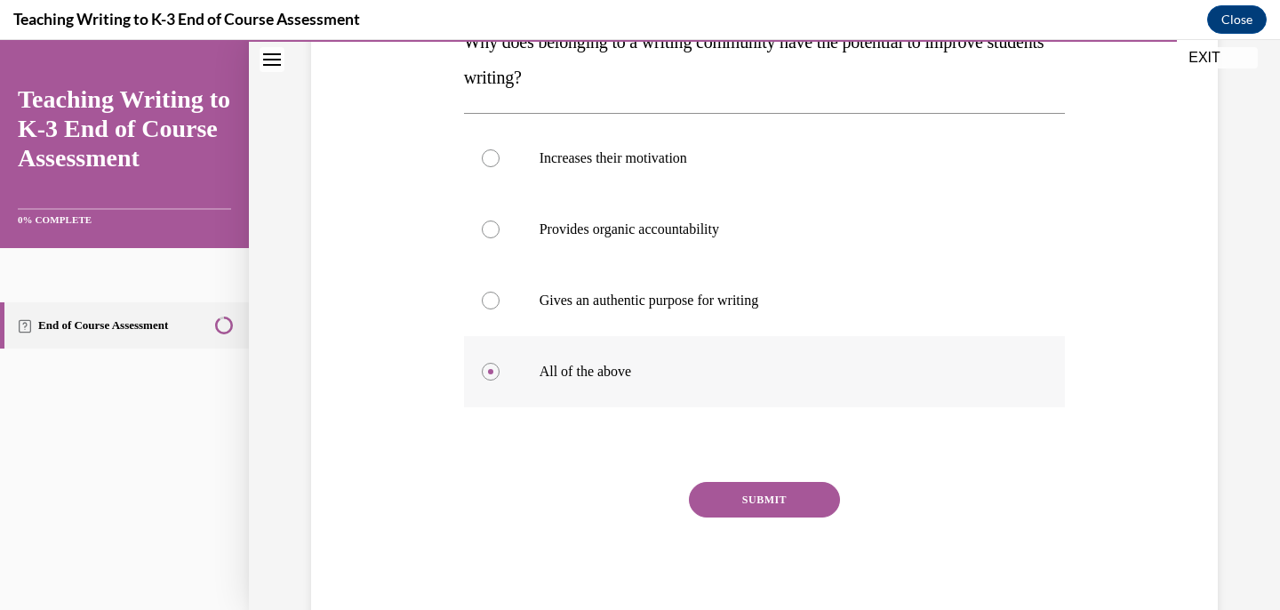
scroll to position [368, 0]
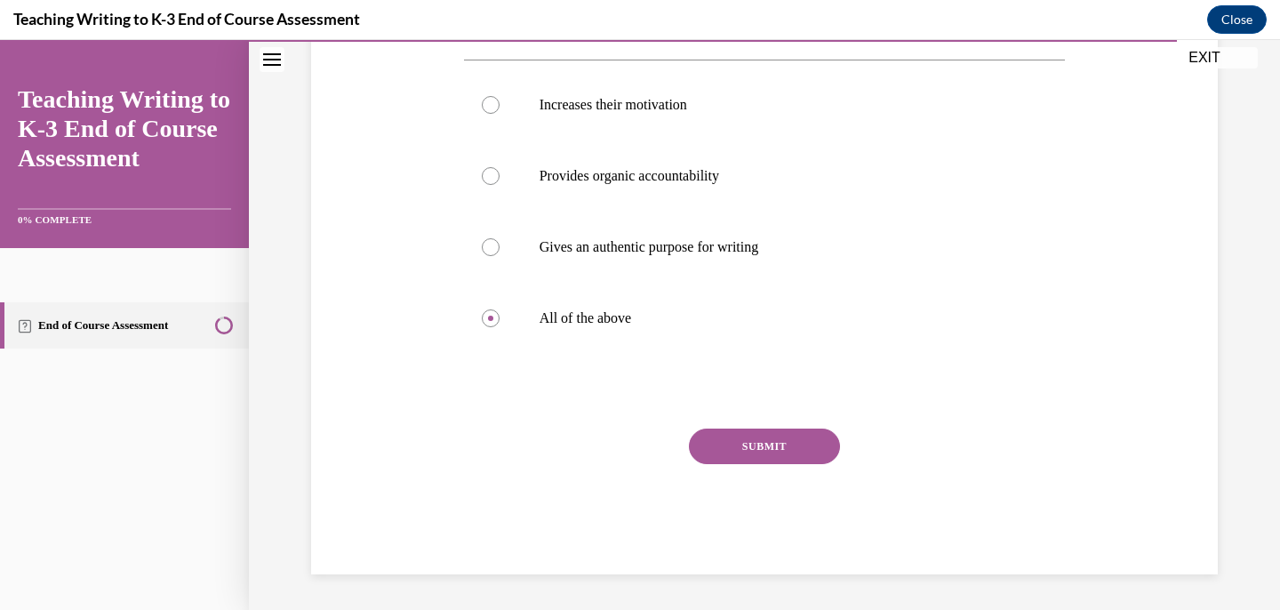
click at [764, 444] on button "SUBMIT" at bounding box center [764, 446] width 151 height 36
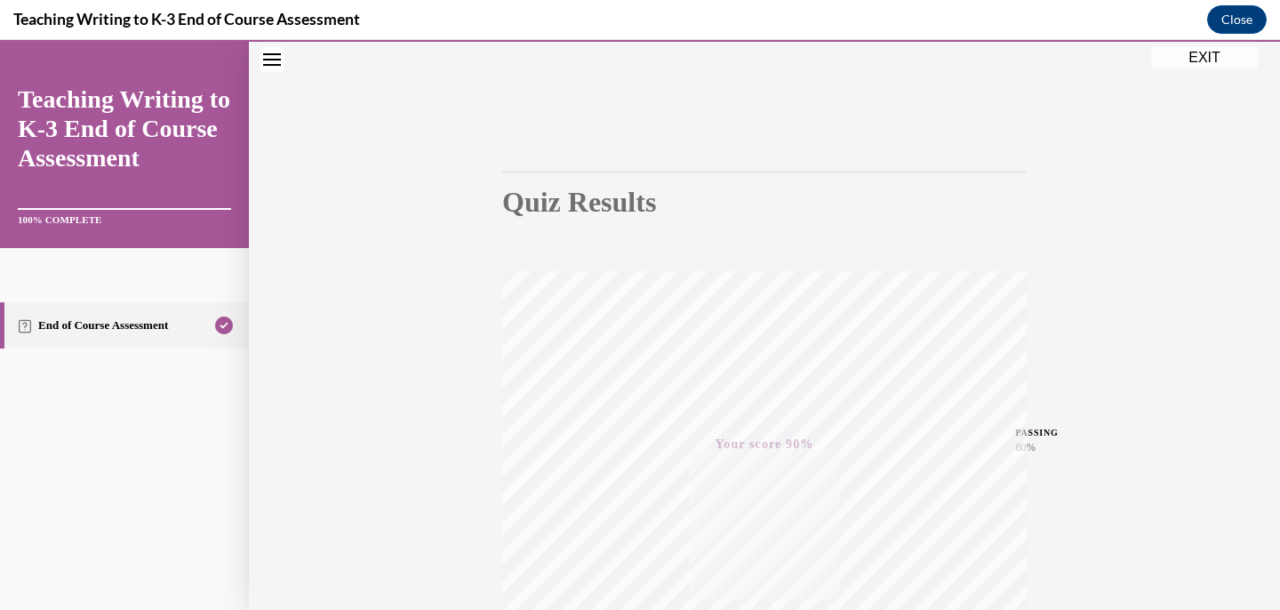
scroll to position [0, 0]
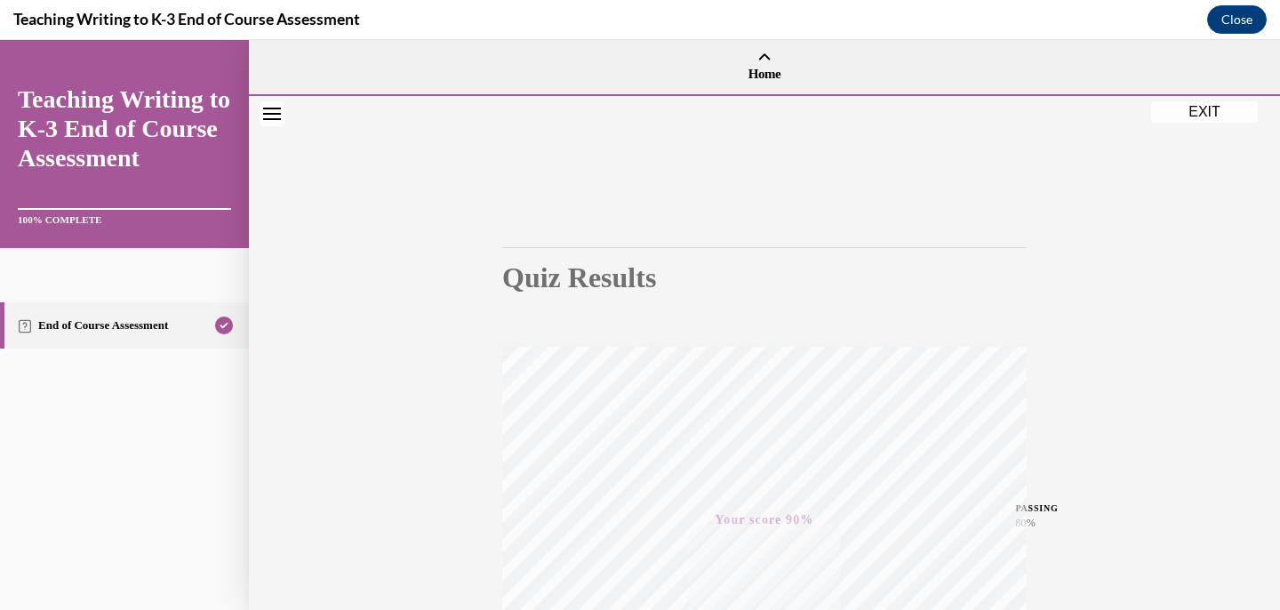
click at [1206, 107] on button "EXIT" at bounding box center [1204, 111] width 107 height 21
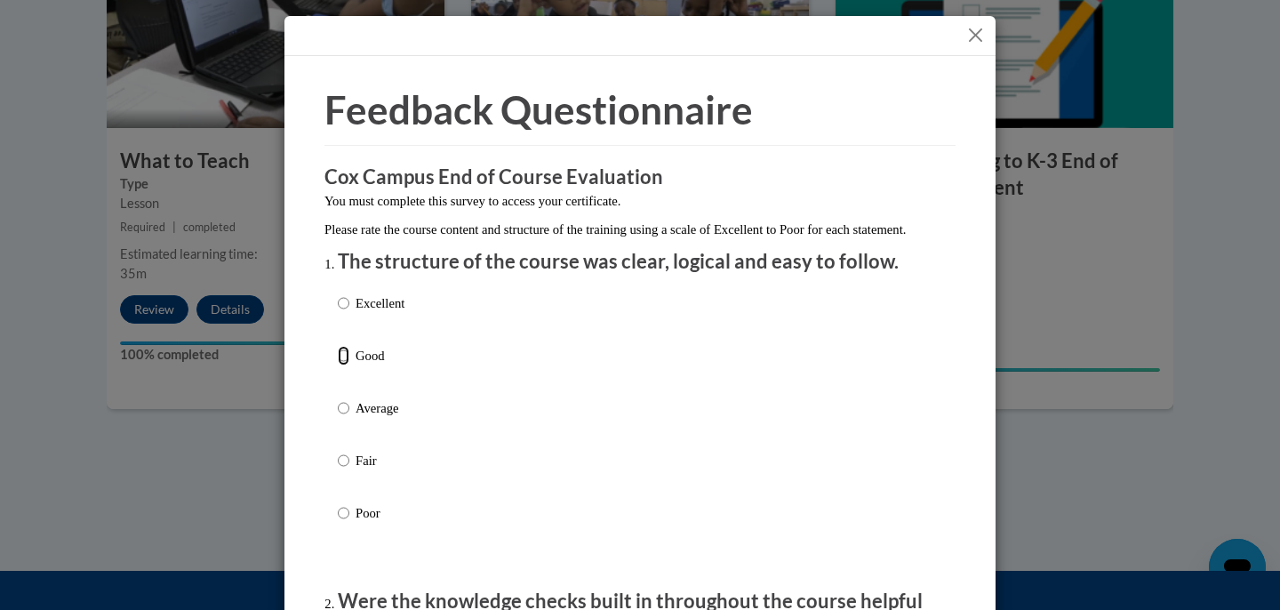
click at [346, 365] on input "Good" at bounding box center [344, 356] width 12 height 20
radio input "true"
click at [344, 313] on input "Excellent" at bounding box center [344, 303] width 12 height 20
radio input "true"
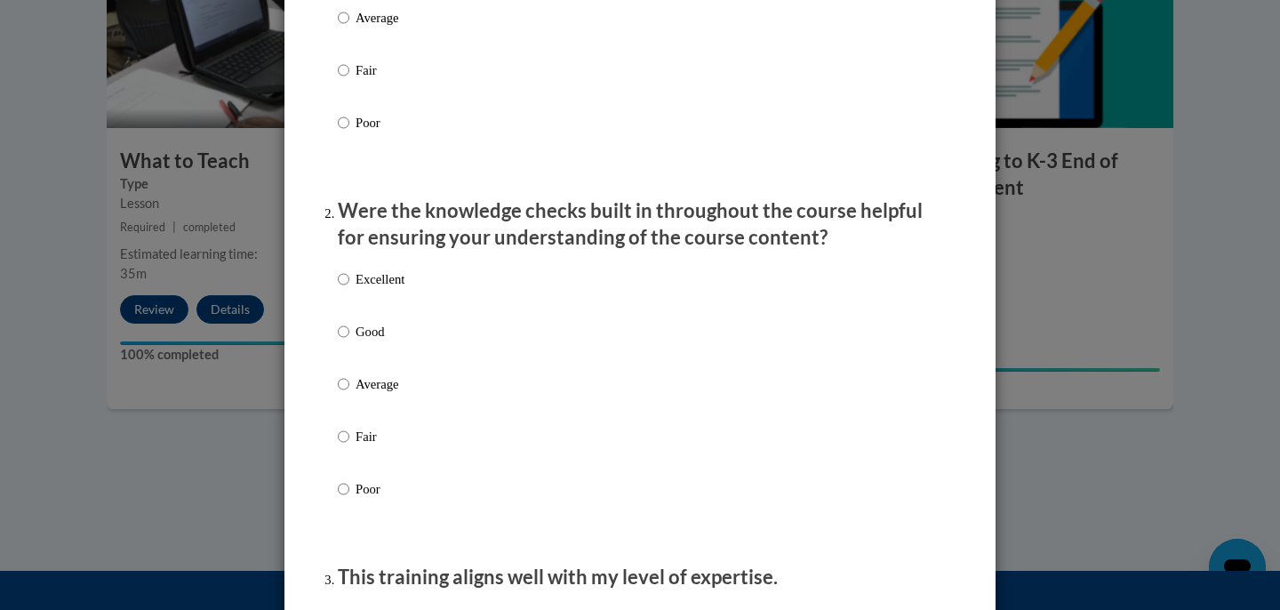
scroll to position [400, 0]
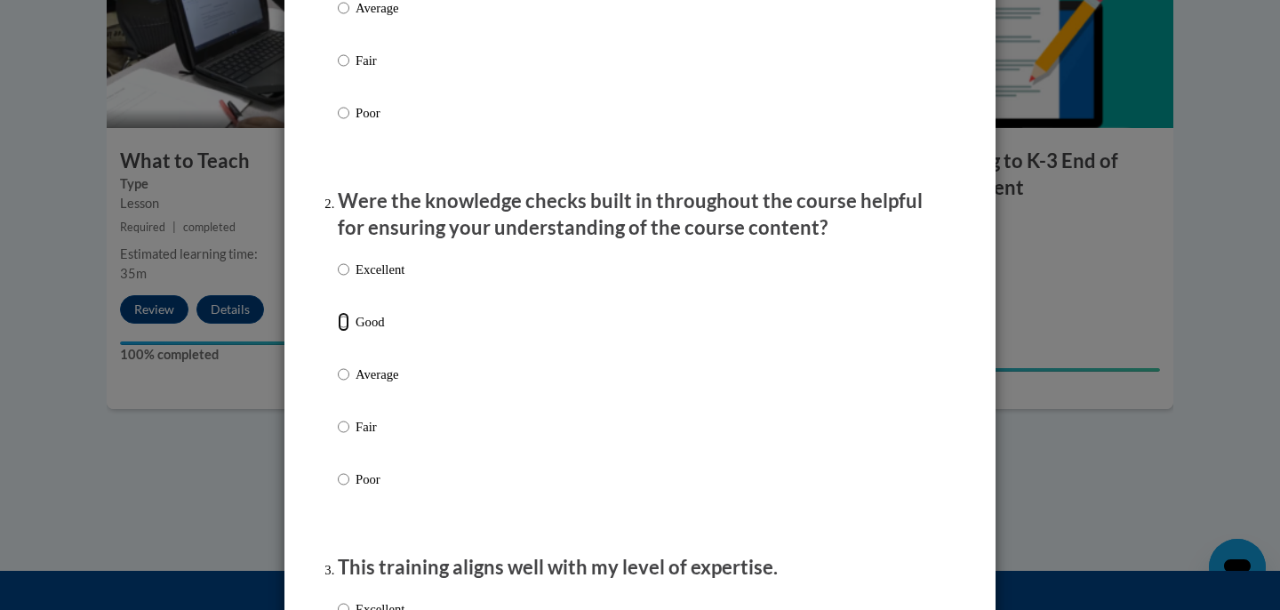
click at [345, 332] on input "Good" at bounding box center [344, 322] width 12 height 20
radio input "true"
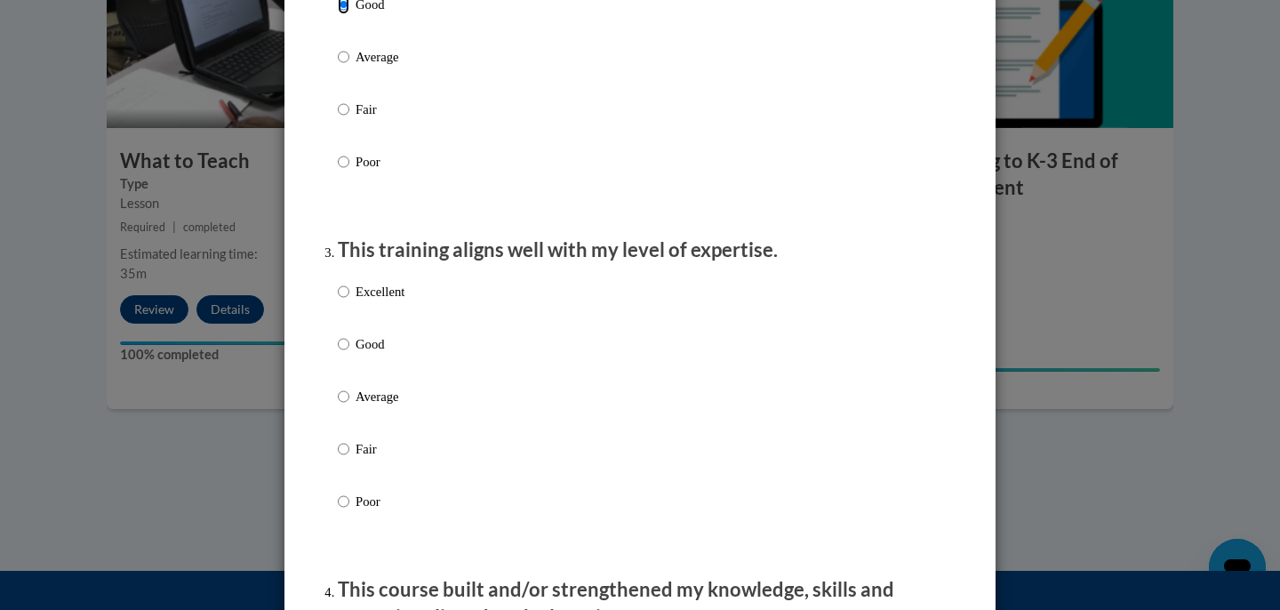
scroll to position [725, 0]
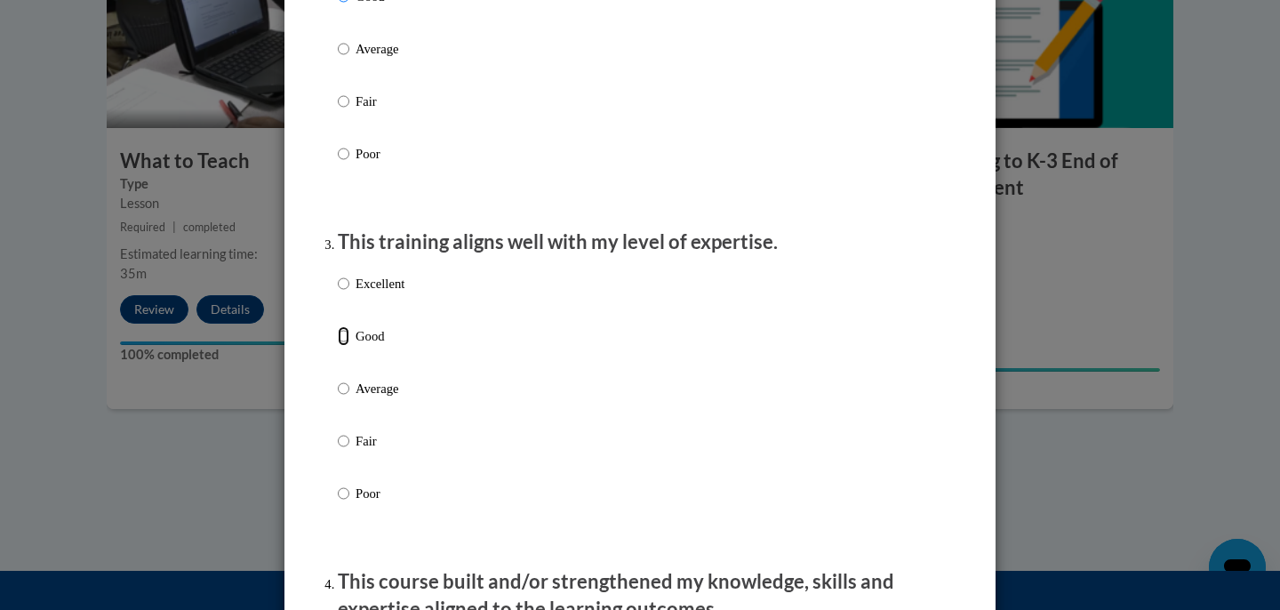
click at [347, 346] on input "Good" at bounding box center [344, 336] width 12 height 20
radio input "true"
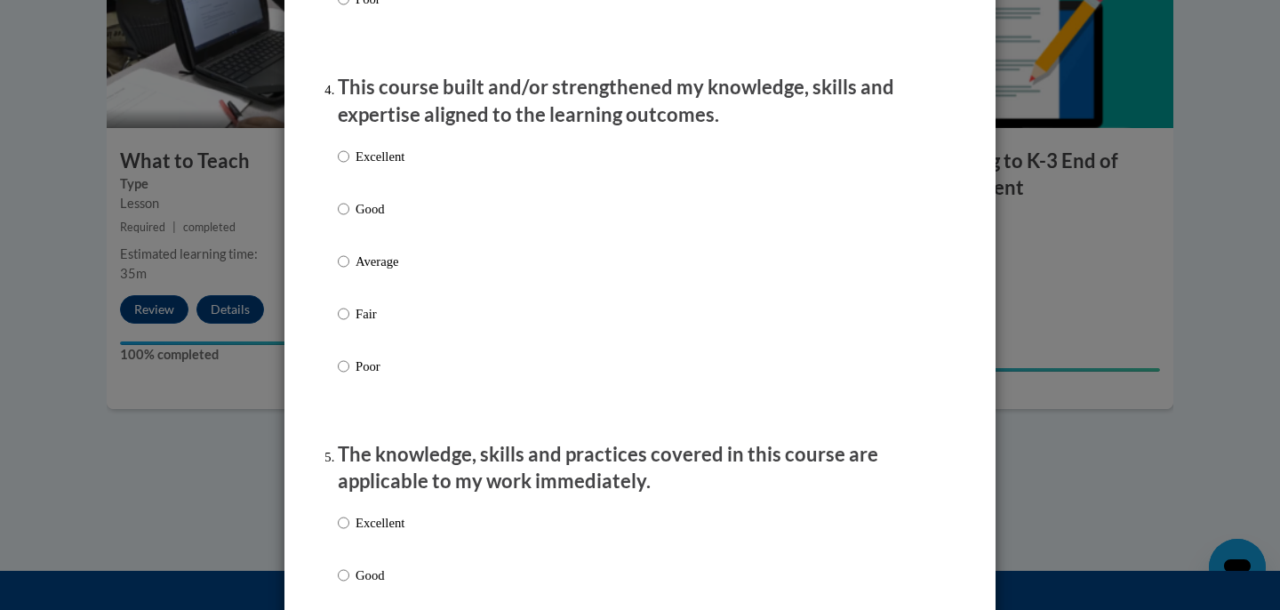
scroll to position [1238, 0]
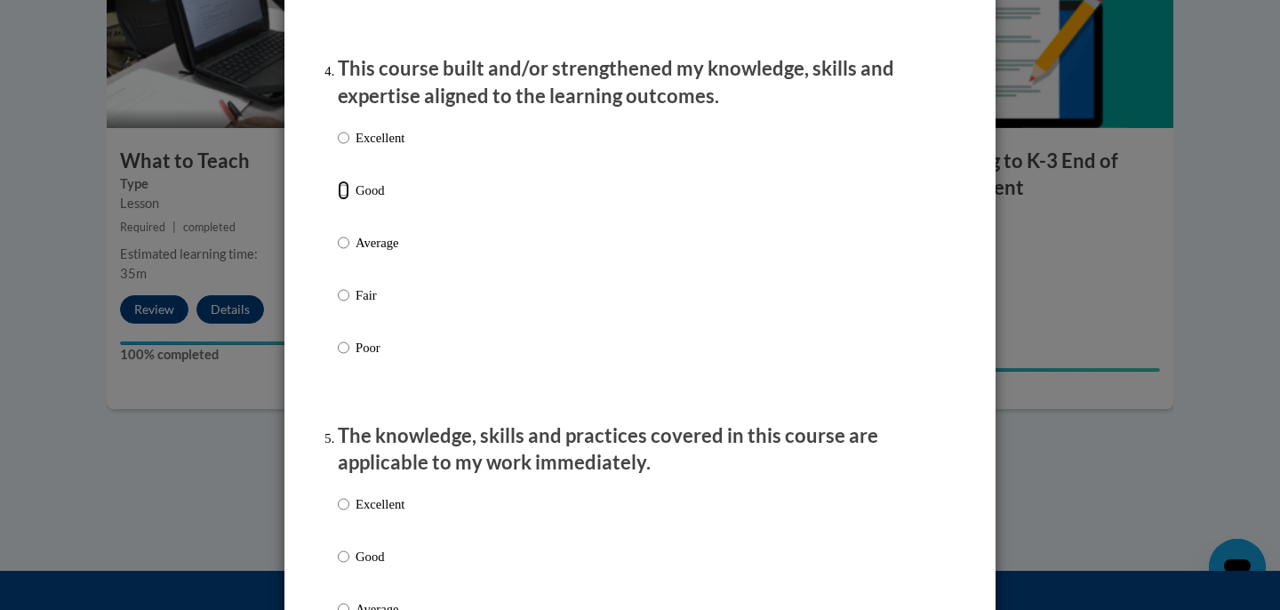
click at [342, 200] on input "Good" at bounding box center [344, 190] width 12 height 20
radio input "true"
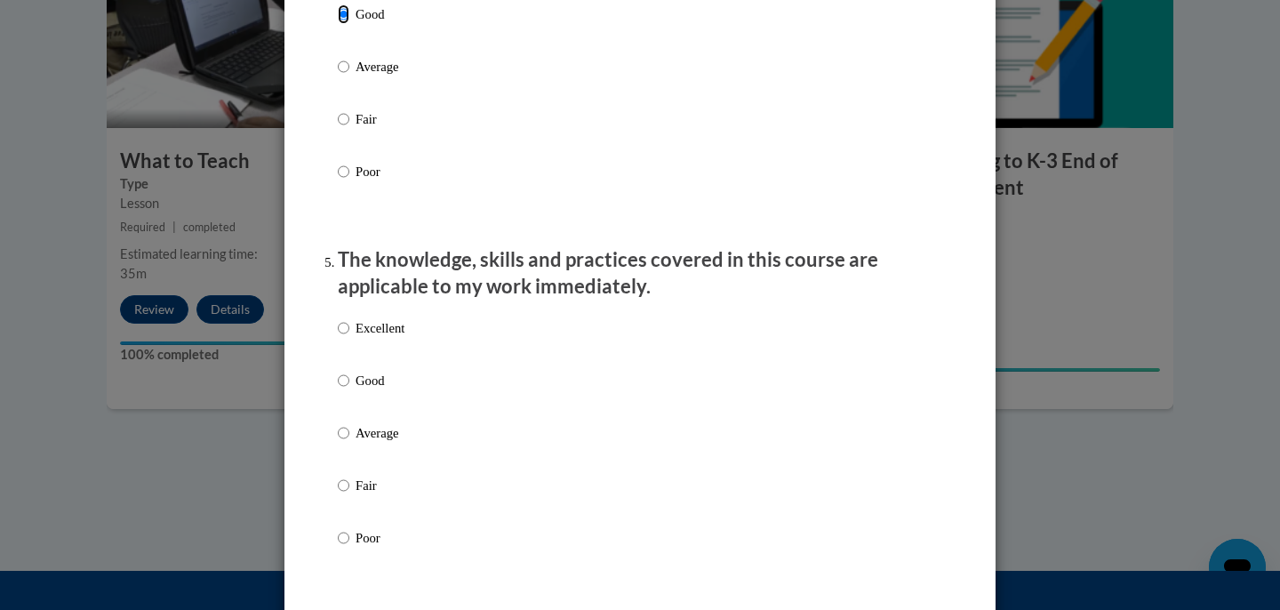
scroll to position [1419, 0]
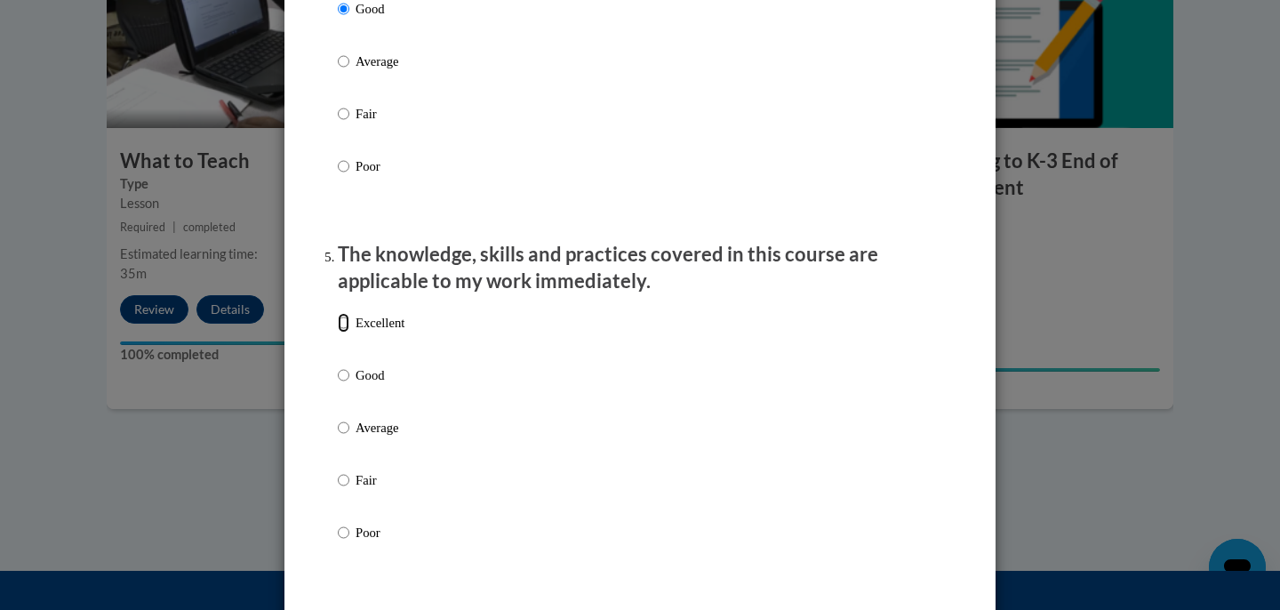
click at [344, 332] on input "Excellent" at bounding box center [344, 323] width 12 height 20
radio input "true"
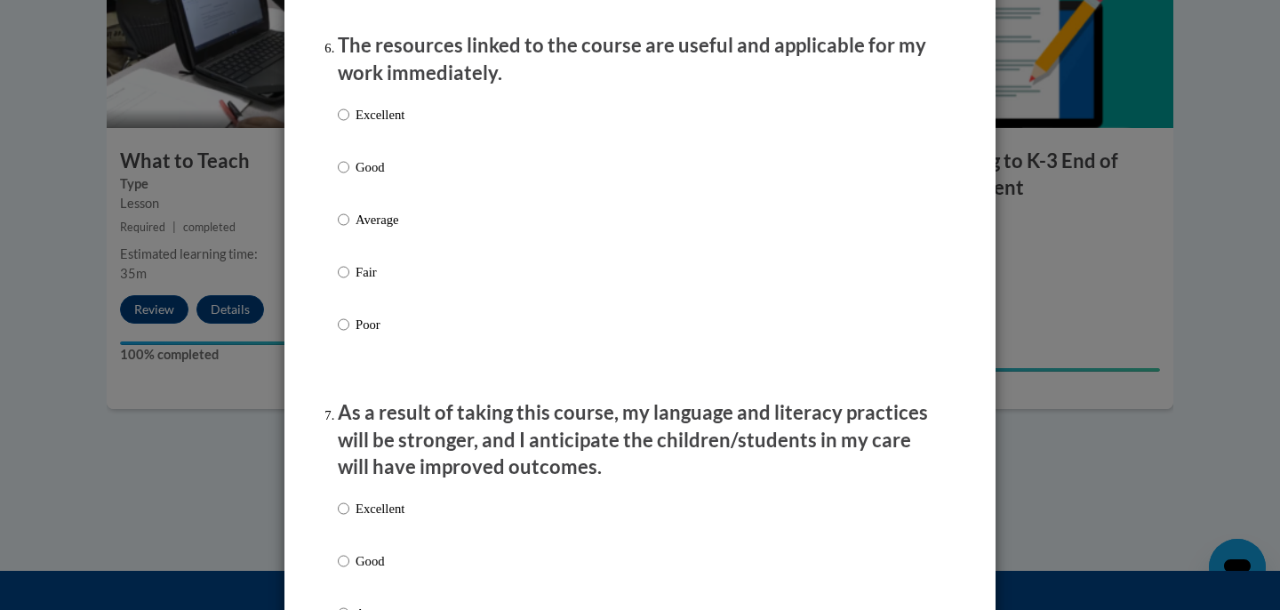
scroll to position [1993, 0]
click at [345, 179] on input "Good" at bounding box center [344, 169] width 12 height 20
radio input "true"
click at [344, 126] on input "Excellent" at bounding box center [344, 117] width 12 height 20
radio input "true"
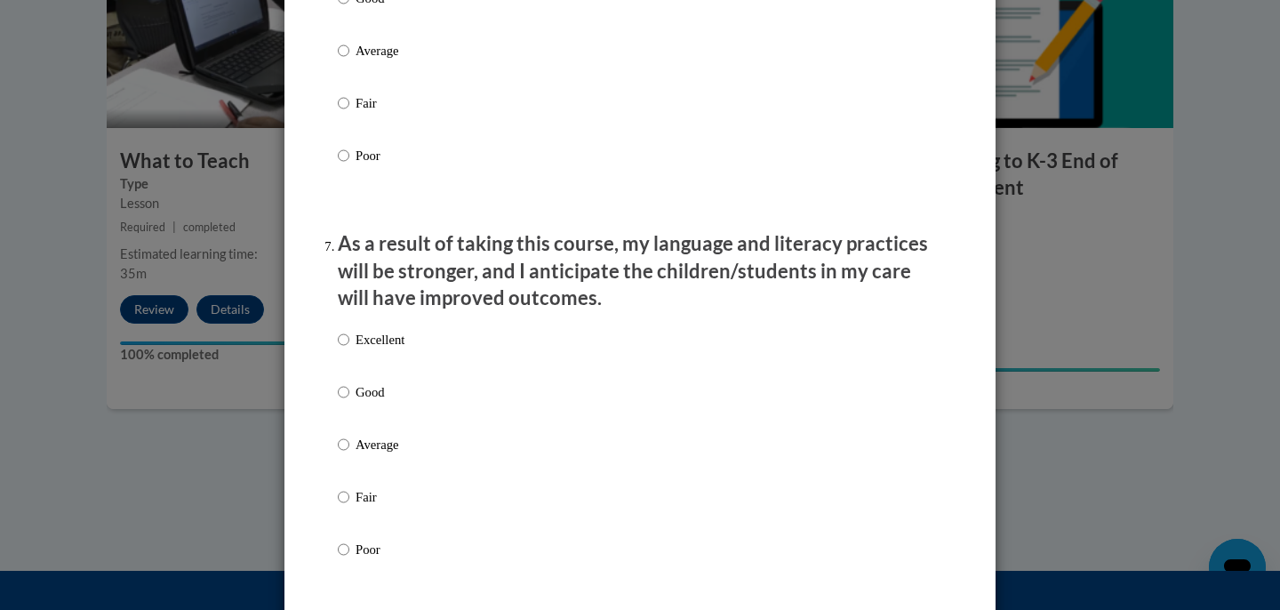
scroll to position [2164, 0]
click at [344, 401] on input "Good" at bounding box center [344, 391] width 12 height 20
radio input "true"
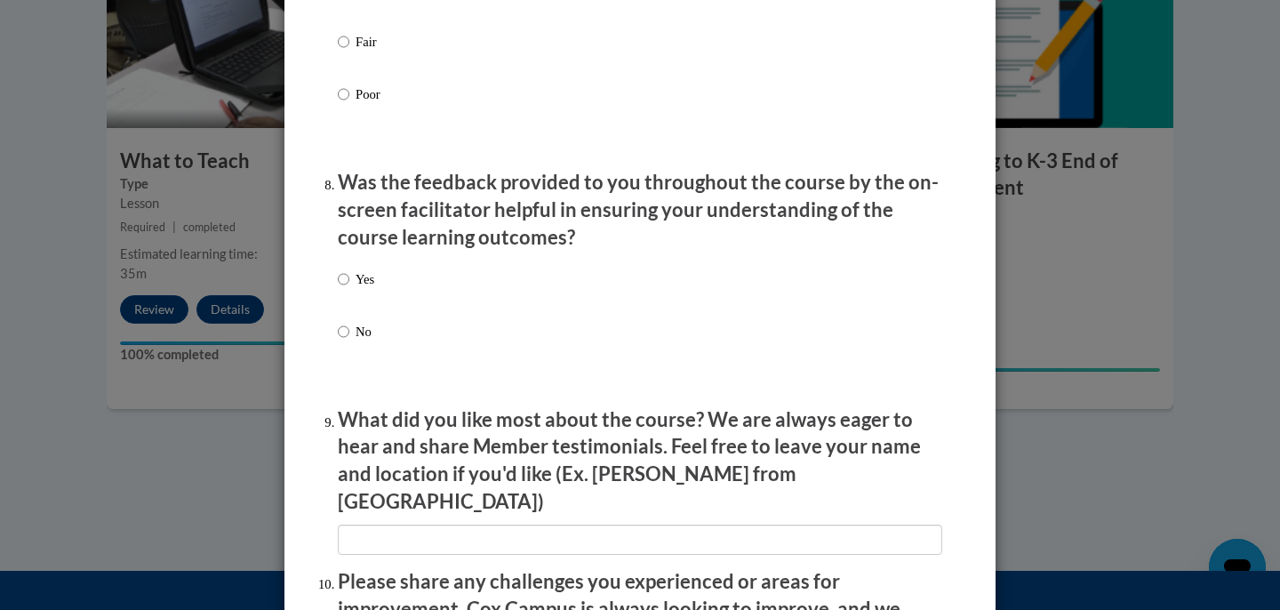
scroll to position [2631, 0]
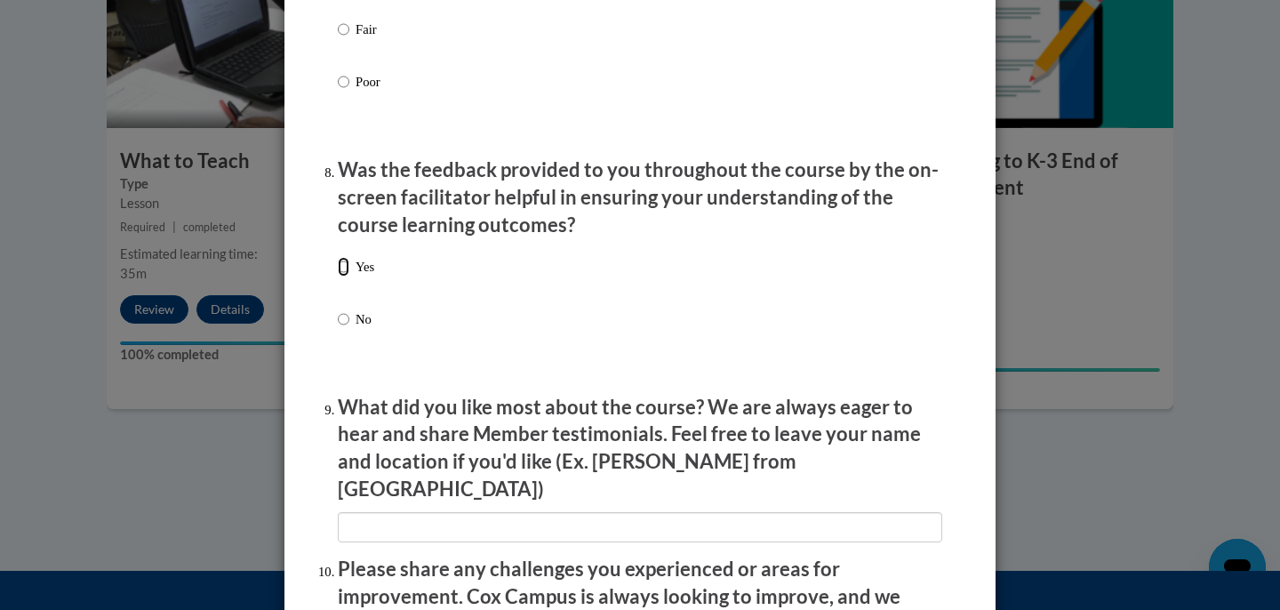
click at [345, 276] on input "Yes" at bounding box center [344, 267] width 12 height 20
radio input "true"
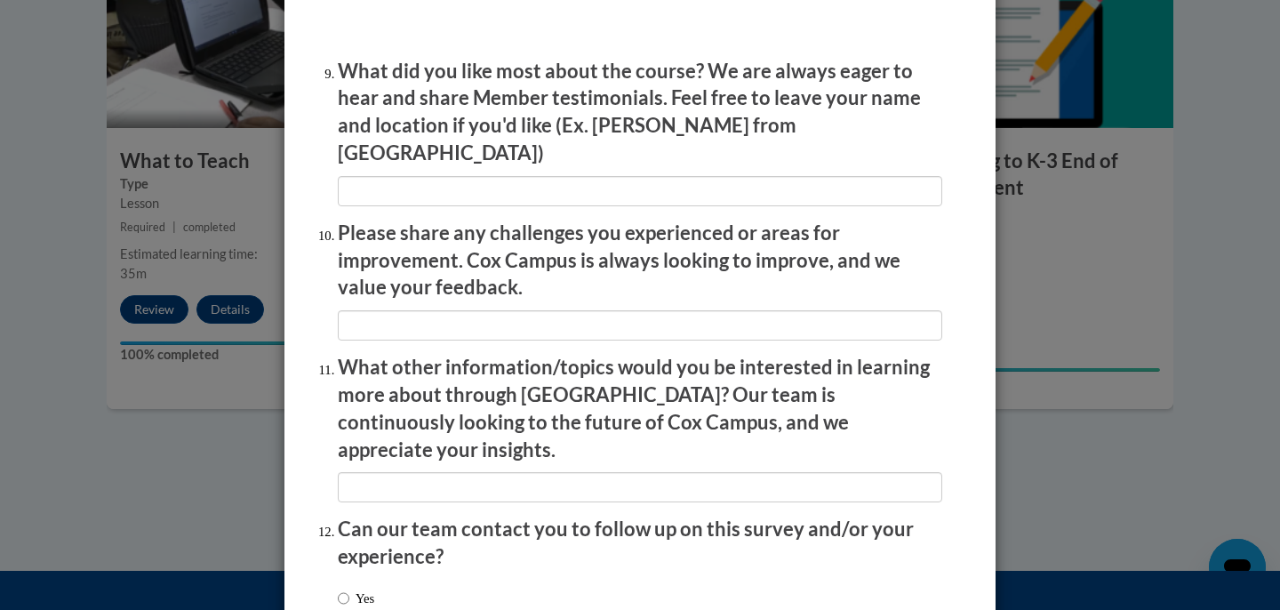
scroll to position [3088, 0]
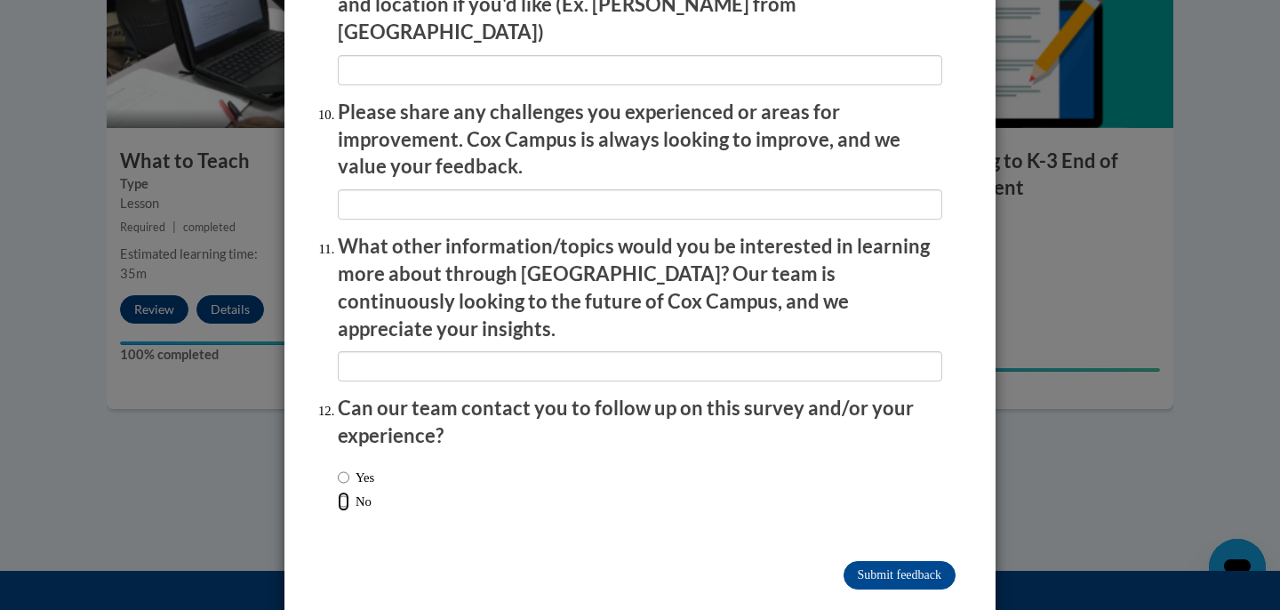
click at [343, 492] on input "No" at bounding box center [344, 502] width 12 height 20
radio input "true"
click at [894, 561] on input "Submit feedback" at bounding box center [900, 575] width 112 height 28
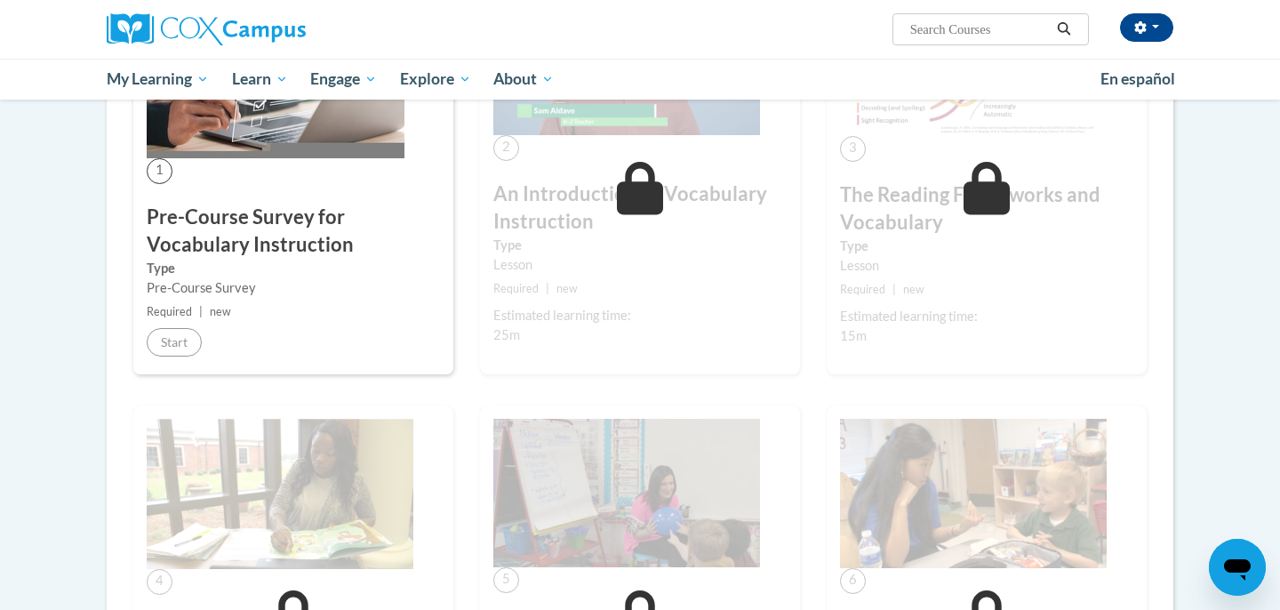
scroll to position [435, 0]
click at [281, 265] on label "Type" at bounding box center [293, 270] width 293 height 20
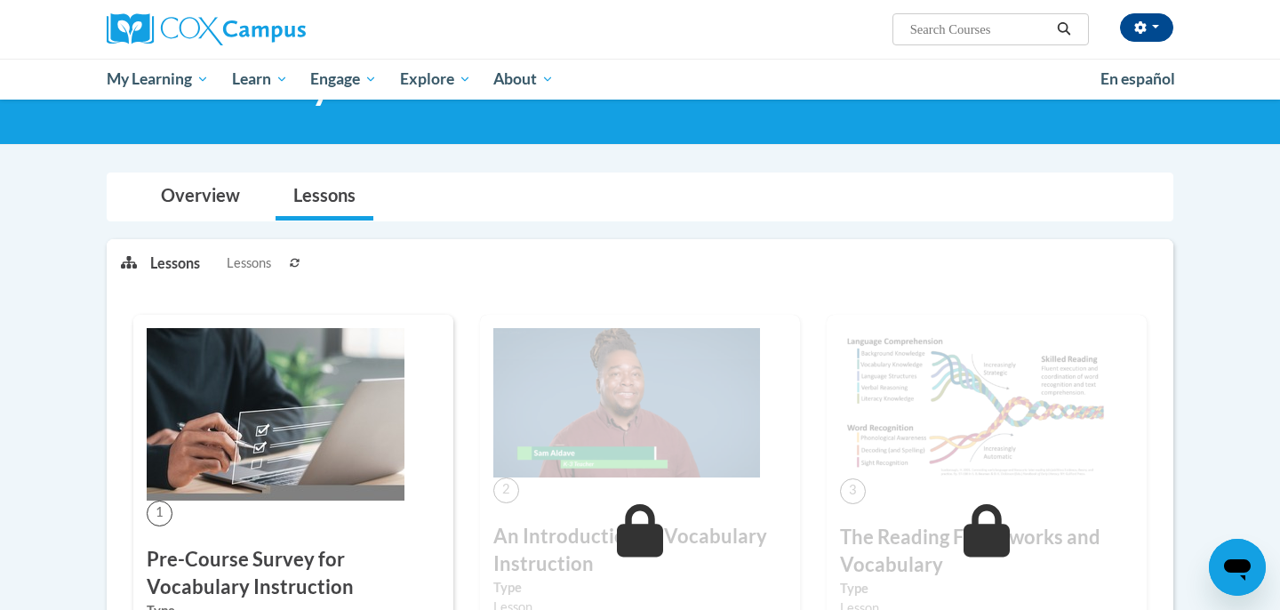
scroll to position [0, 0]
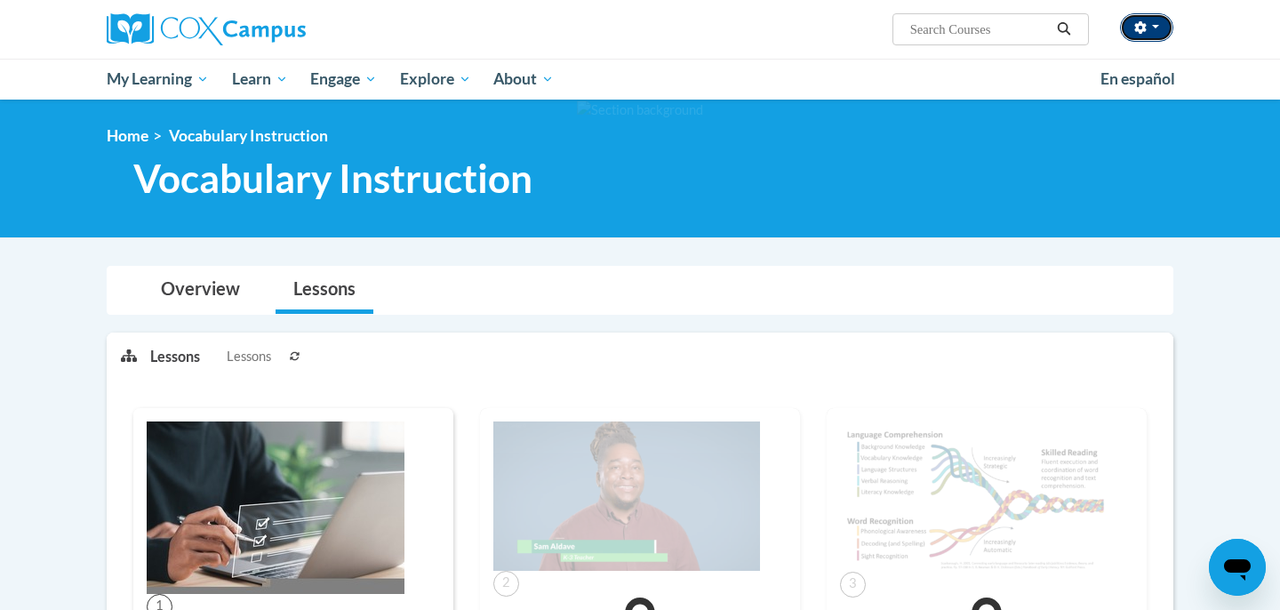
click at [1146, 28] on icon "button" at bounding box center [1140, 27] width 12 height 12
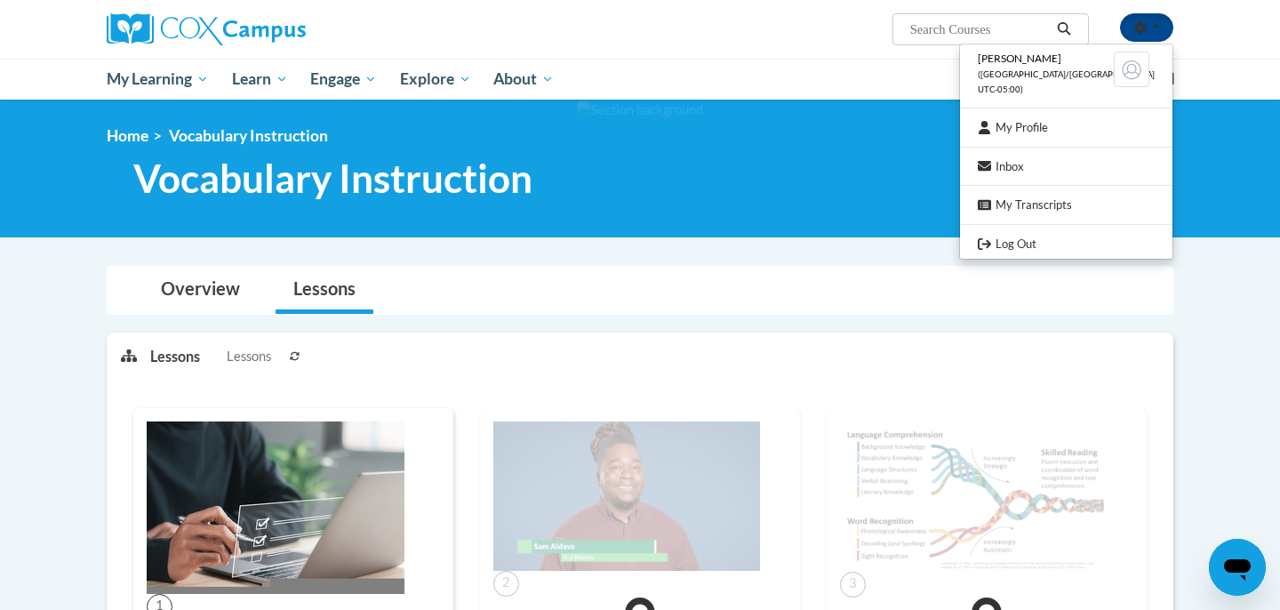
click at [919, 132] on ol "Home Vocabulary Instruction" at bounding box center [640, 136] width 1067 height 20
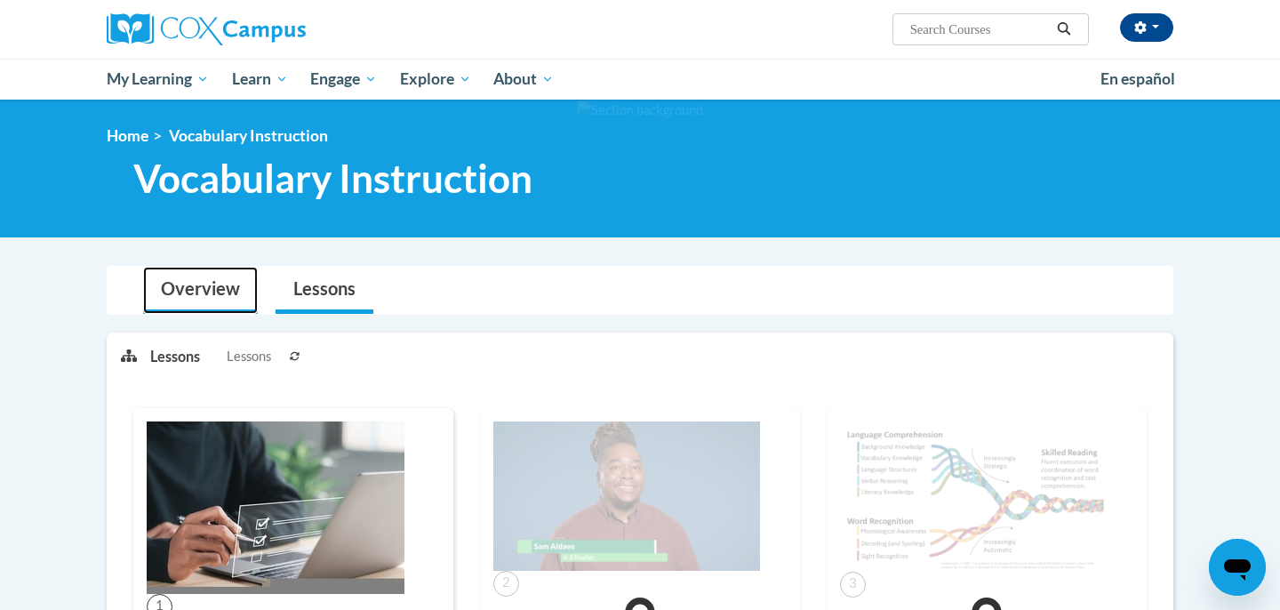
click at [202, 293] on link "Overview" at bounding box center [200, 290] width 115 height 47
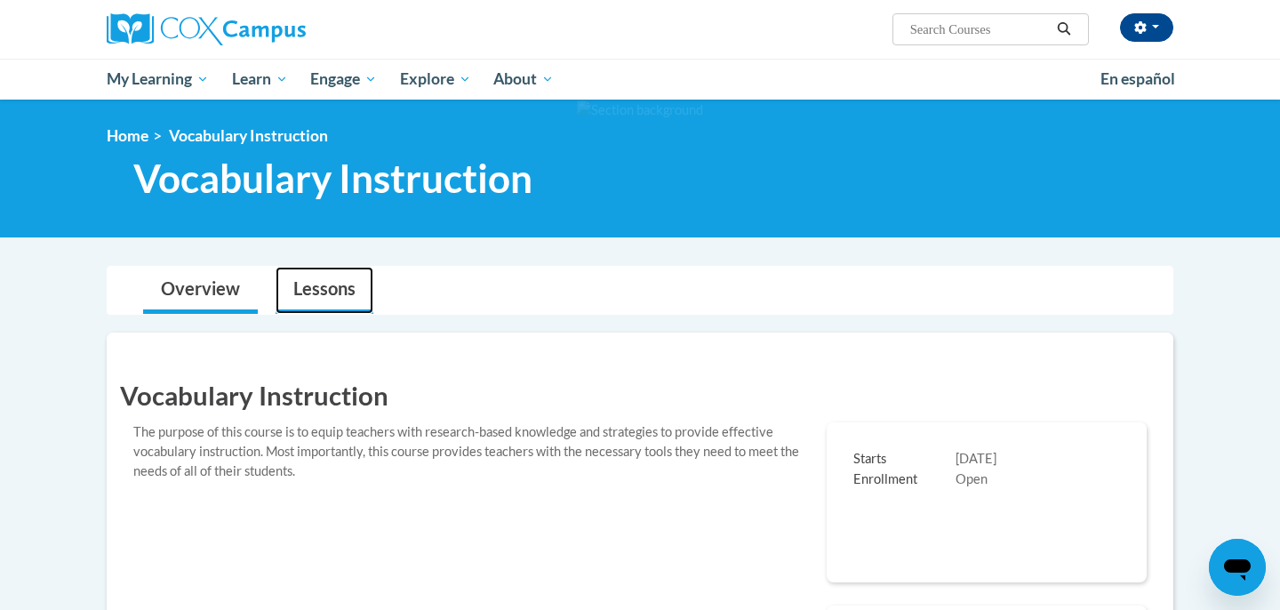
click at [332, 291] on link "Lessons" at bounding box center [325, 290] width 98 height 47
click at [321, 288] on link "Lessons" at bounding box center [325, 290] width 98 height 47
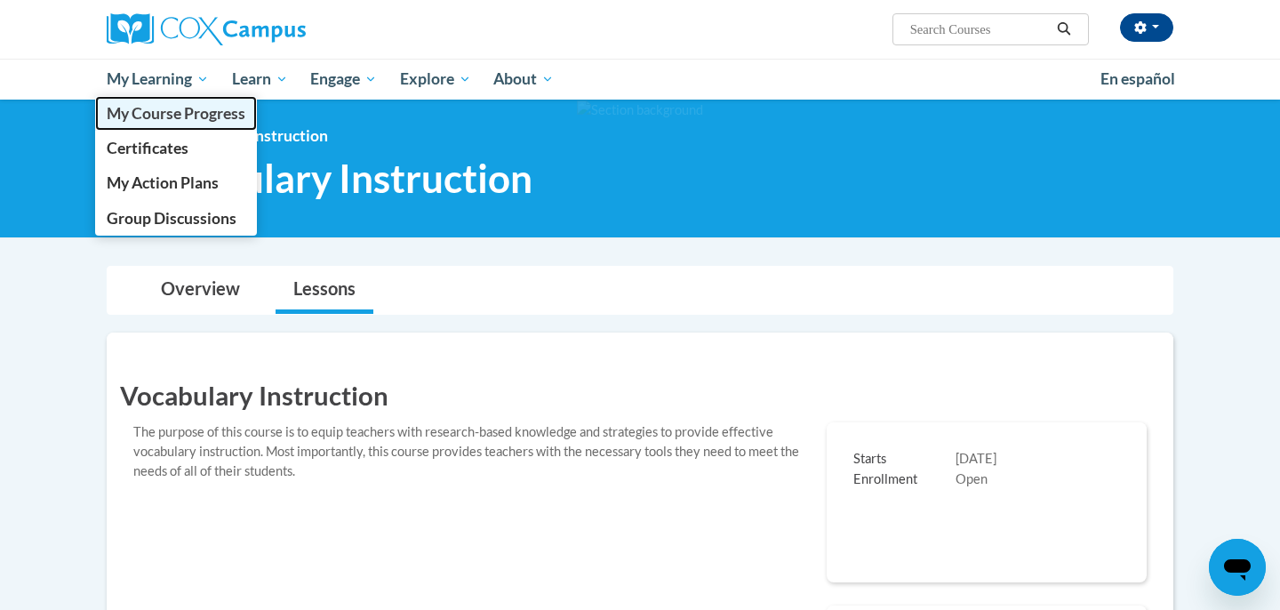
click at [170, 117] on span "My Course Progress" at bounding box center [176, 113] width 139 height 19
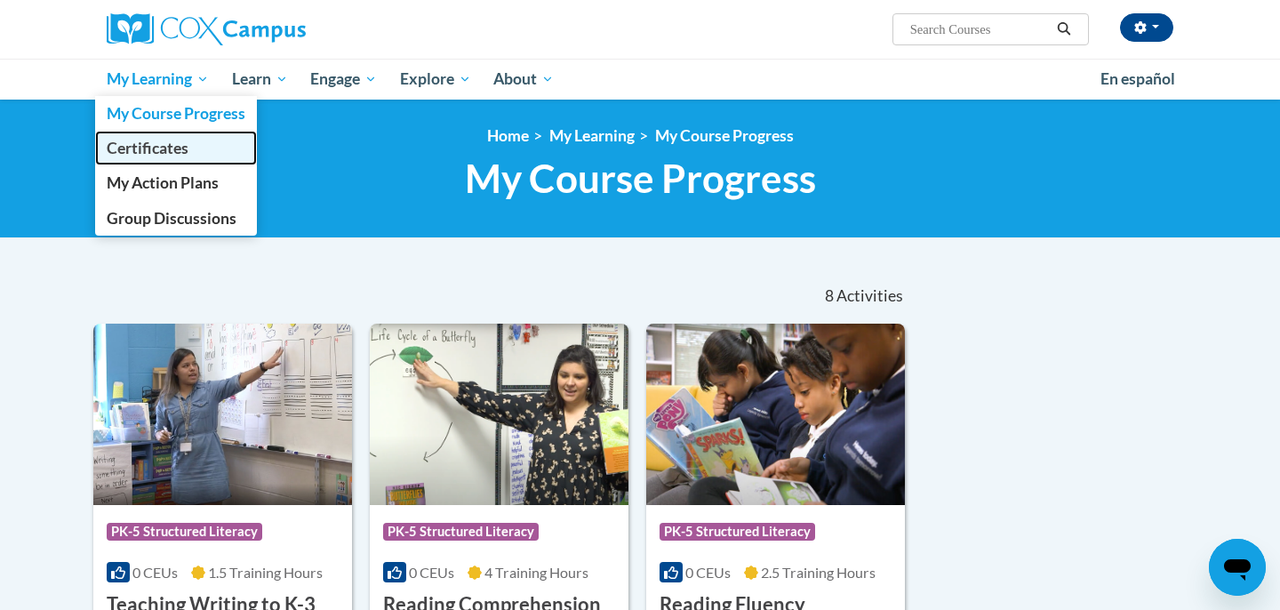
click at [158, 154] on span "Certificates" at bounding box center [148, 148] width 82 height 19
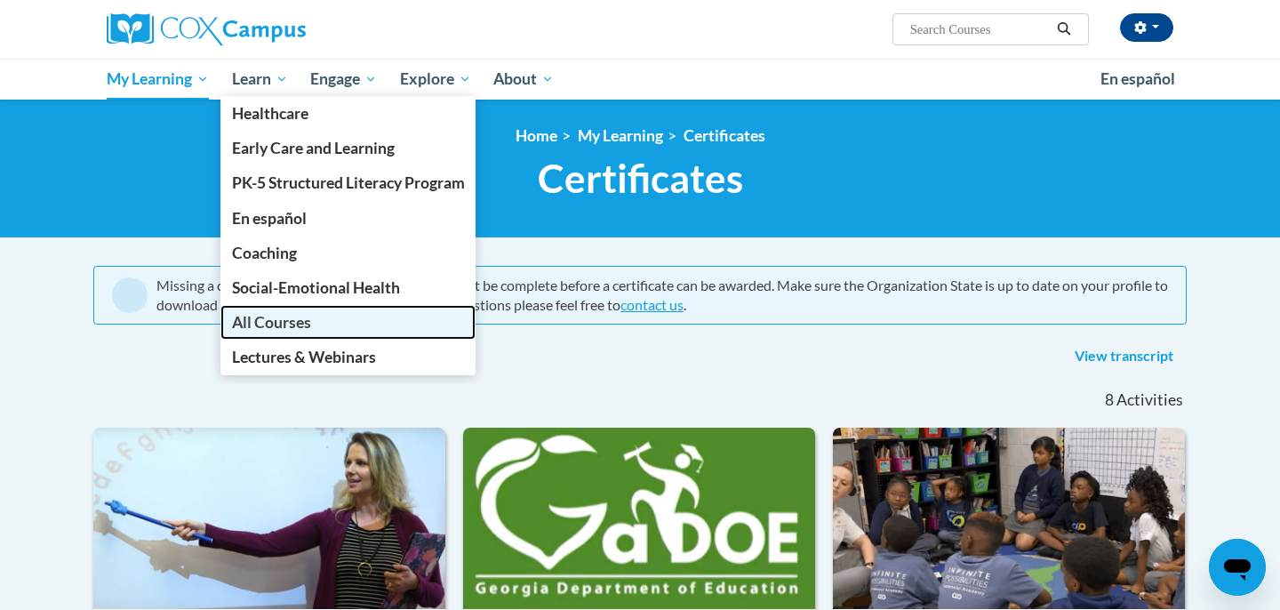
click at [259, 318] on span "All Courses" at bounding box center [271, 322] width 79 height 19
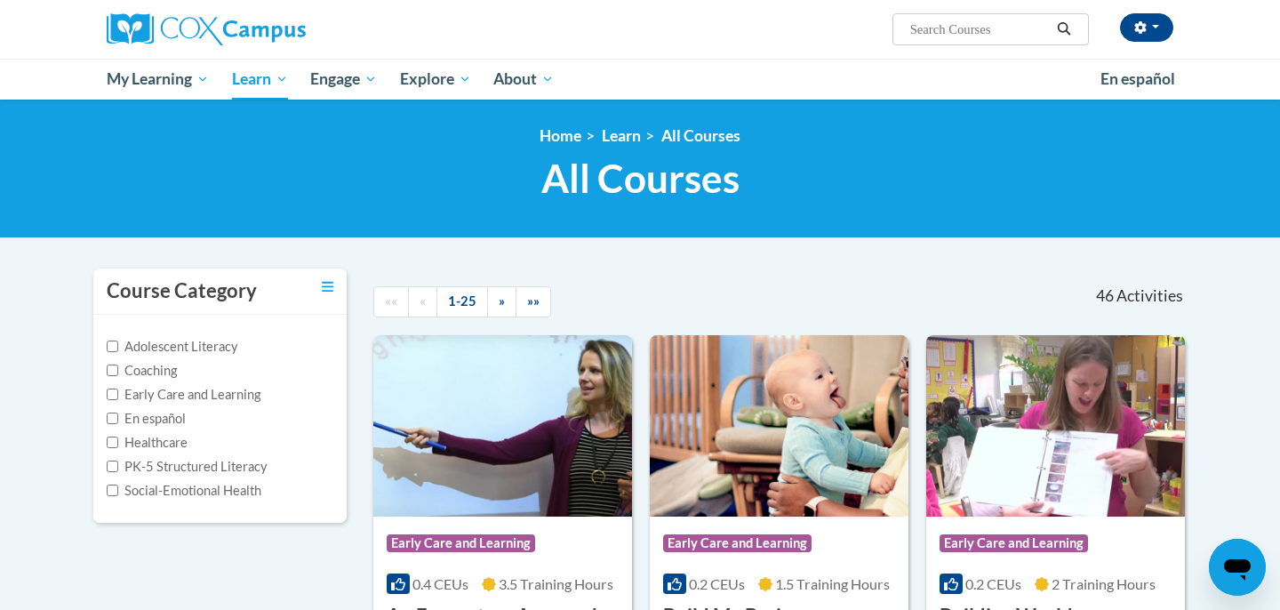
click at [979, 34] on input "Search..." at bounding box center [979, 29] width 142 height 21
type input "vocabulary"
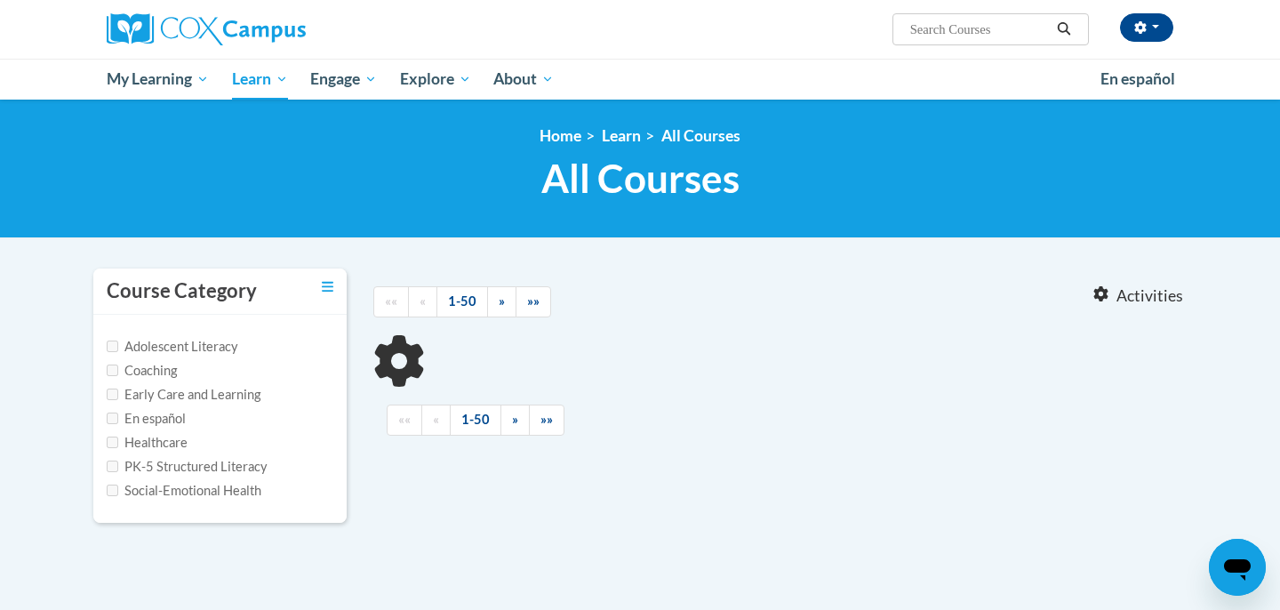
type input "vocabulary"
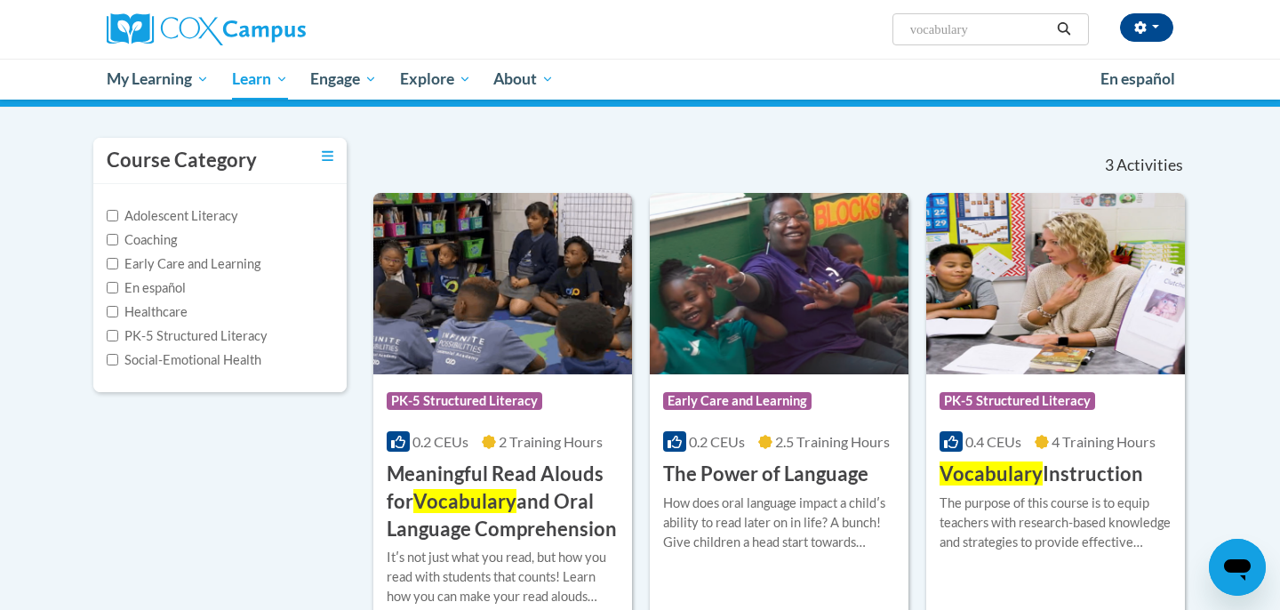
scroll to position [134, 0]
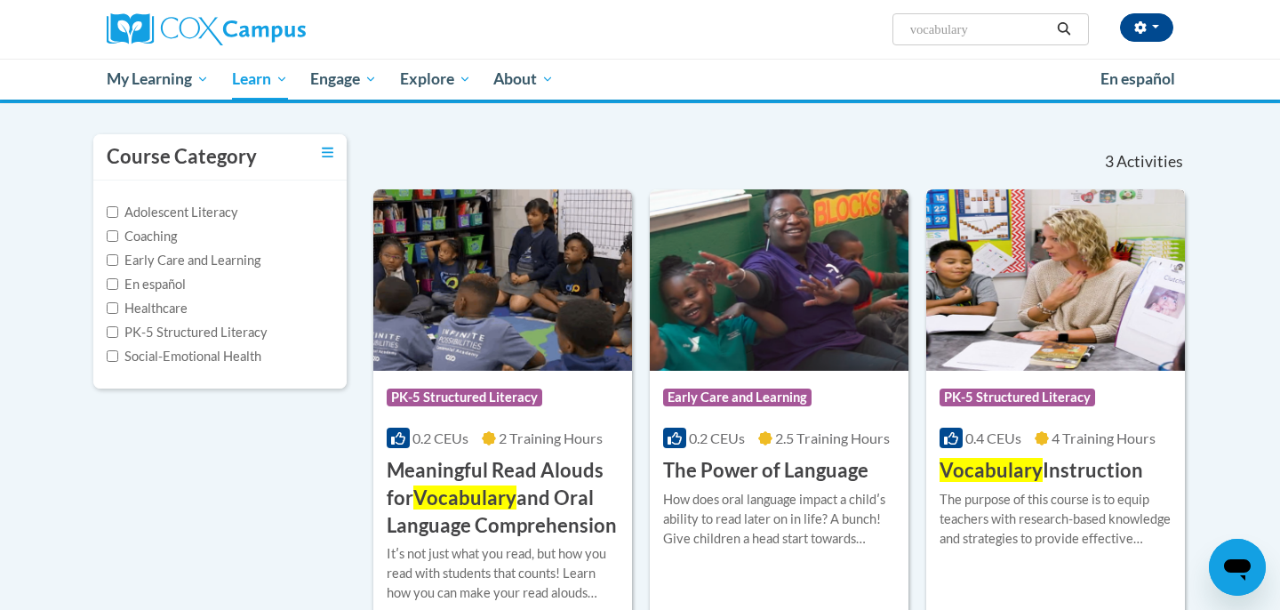
click at [1064, 509] on div "The purpose of this course is to equip teachers with research-based knowledge a…" at bounding box center [1056, 519] width 232 height 59
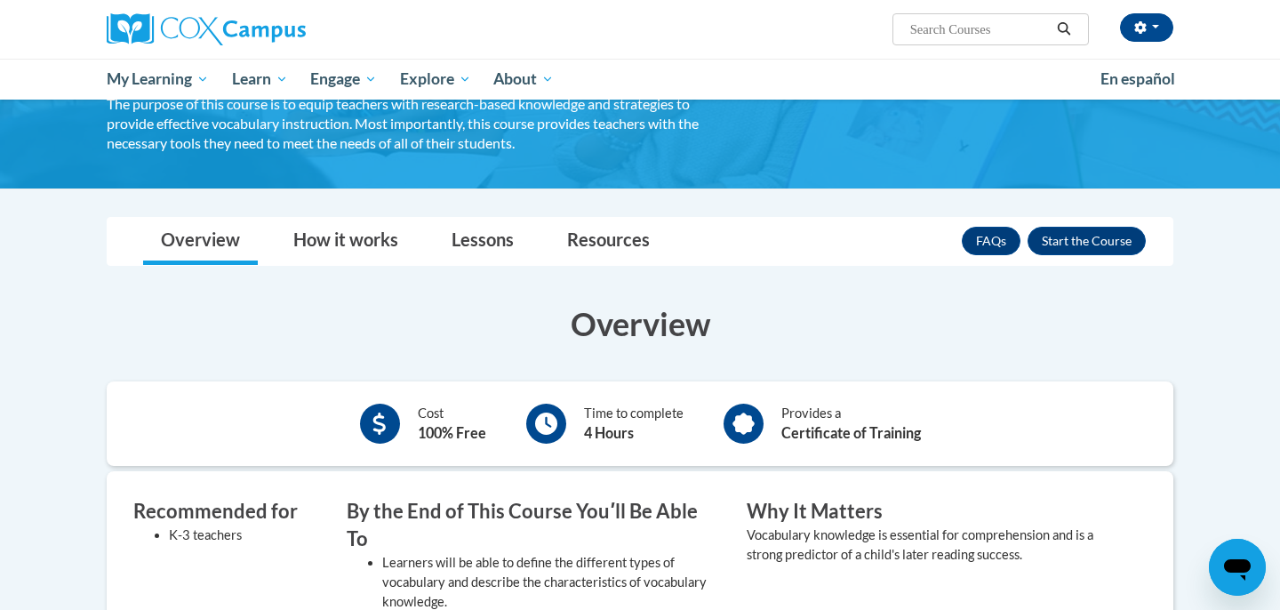
scroll to position [140, 0]
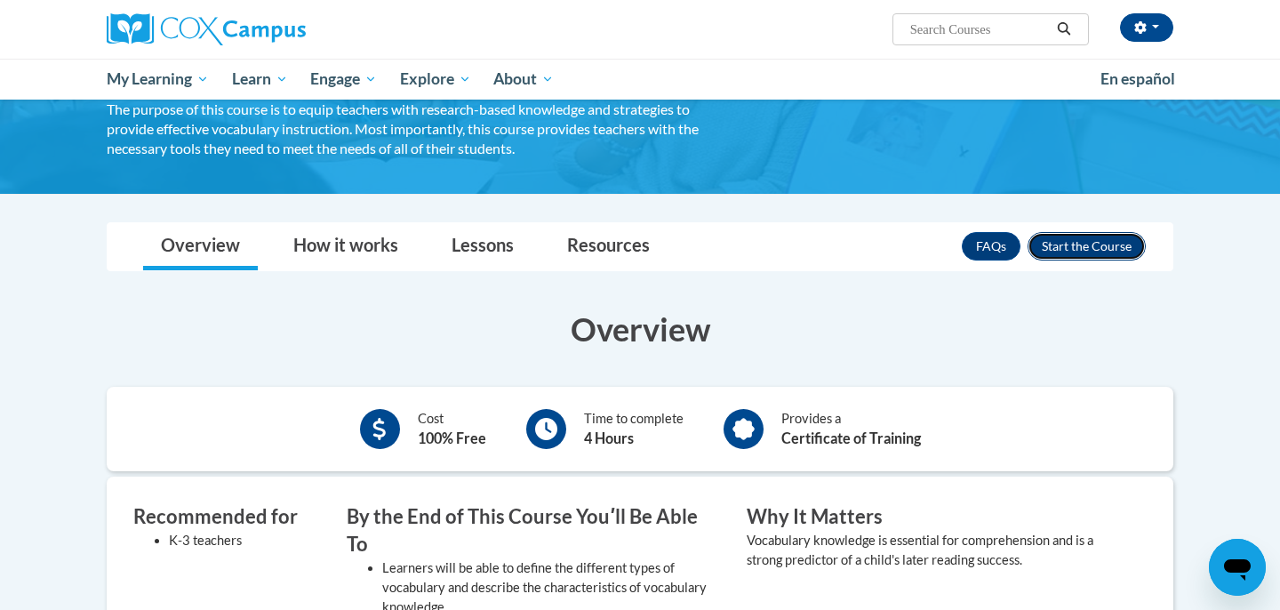
click at [1068, 248] on button "Enroll" at bounding box center [1087, 246] width 118 height 28
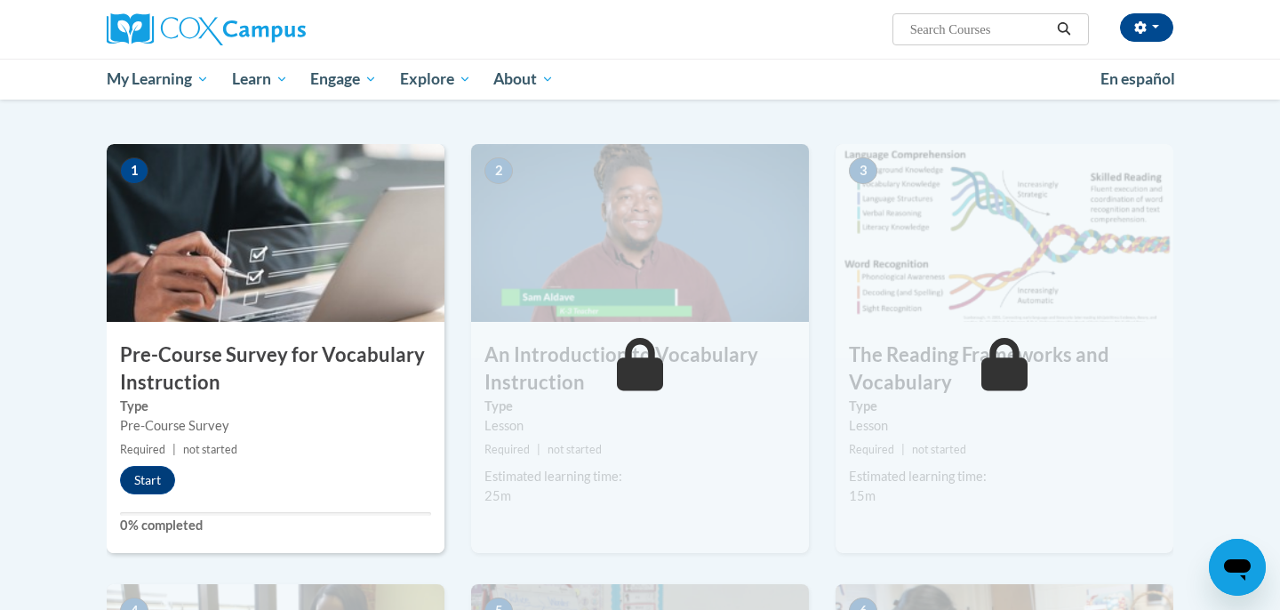
scroll to position [324, 0]
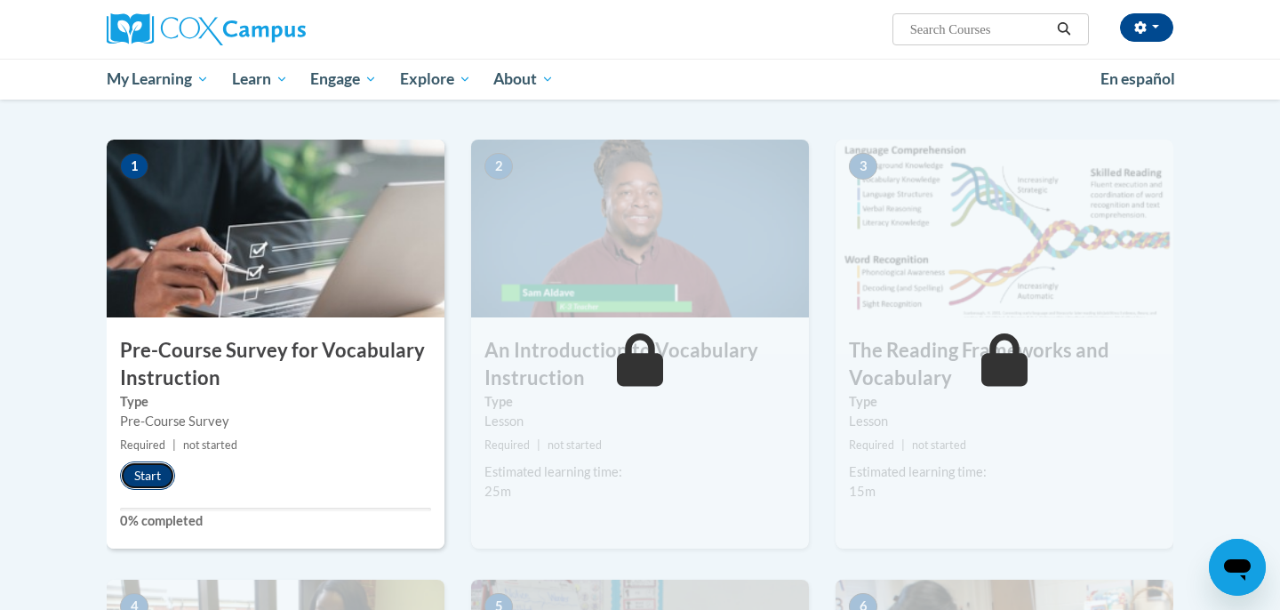
click at [154, 473] on button "Start" at bounding box center [147, 475] width 55 height 28
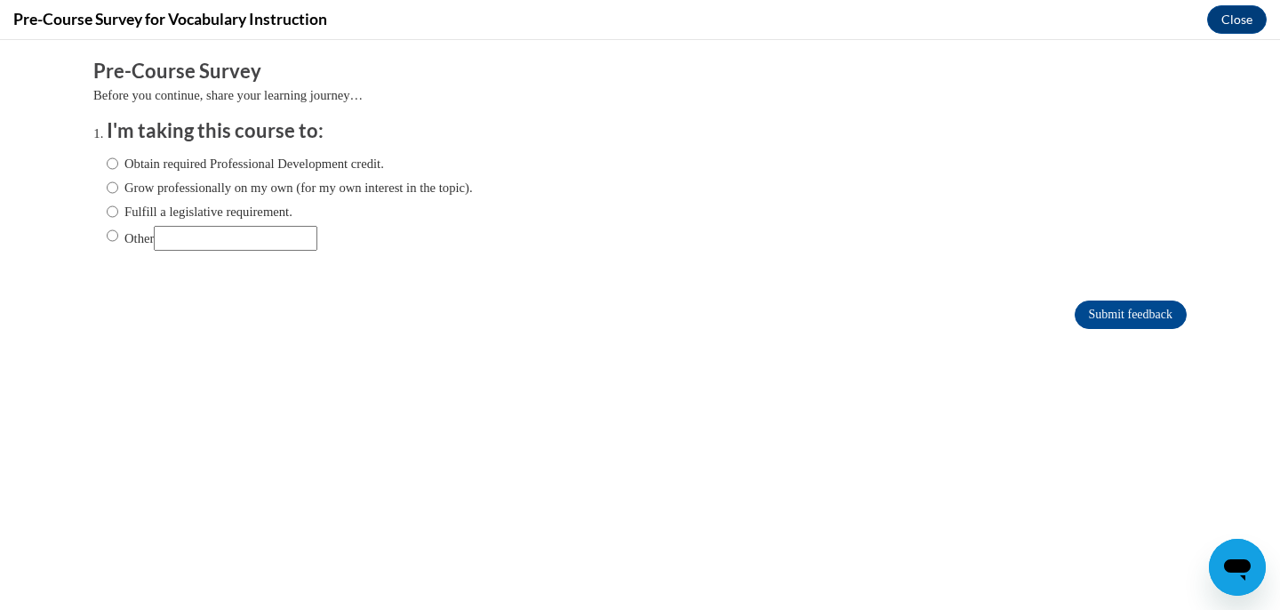
scroll to position [0, 0]
click at [110, 163] on input "Obtain required Professional Development credit." at bounding box center [113, 164] width 12 height 20
radio input "true"
click at [1133, 316] on input "Submit feedback" at bounding box center [1131, 314] width 112 height 28
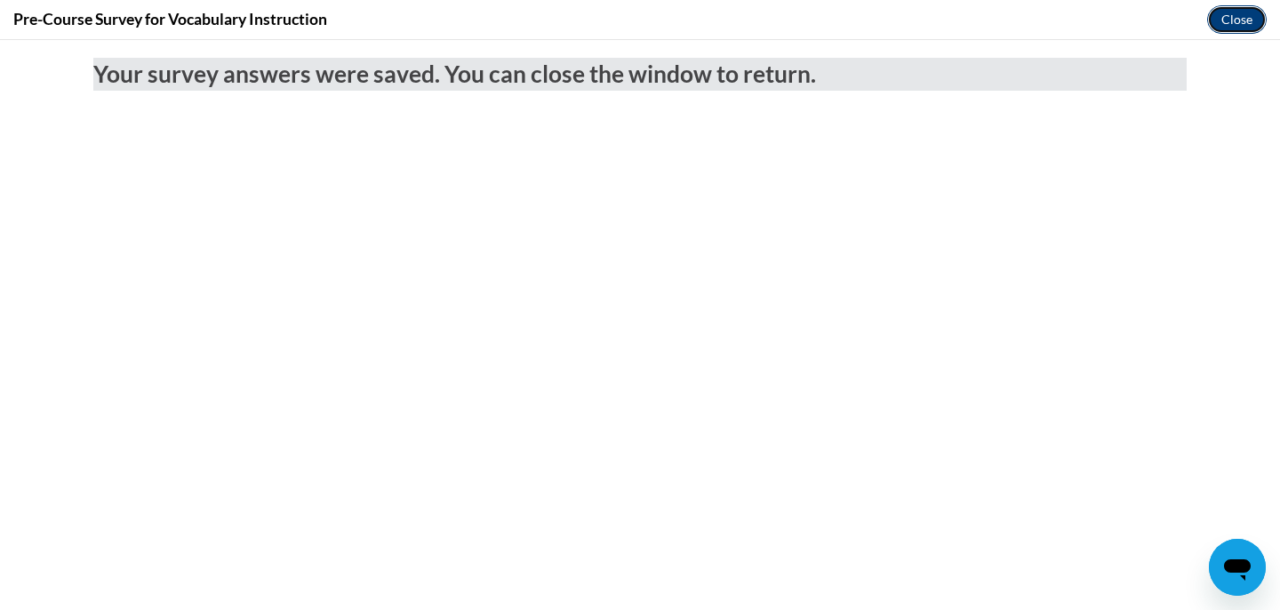
click at [1237, 18] on button "Close" at bounding box center [1237, 19] width 60 height 28
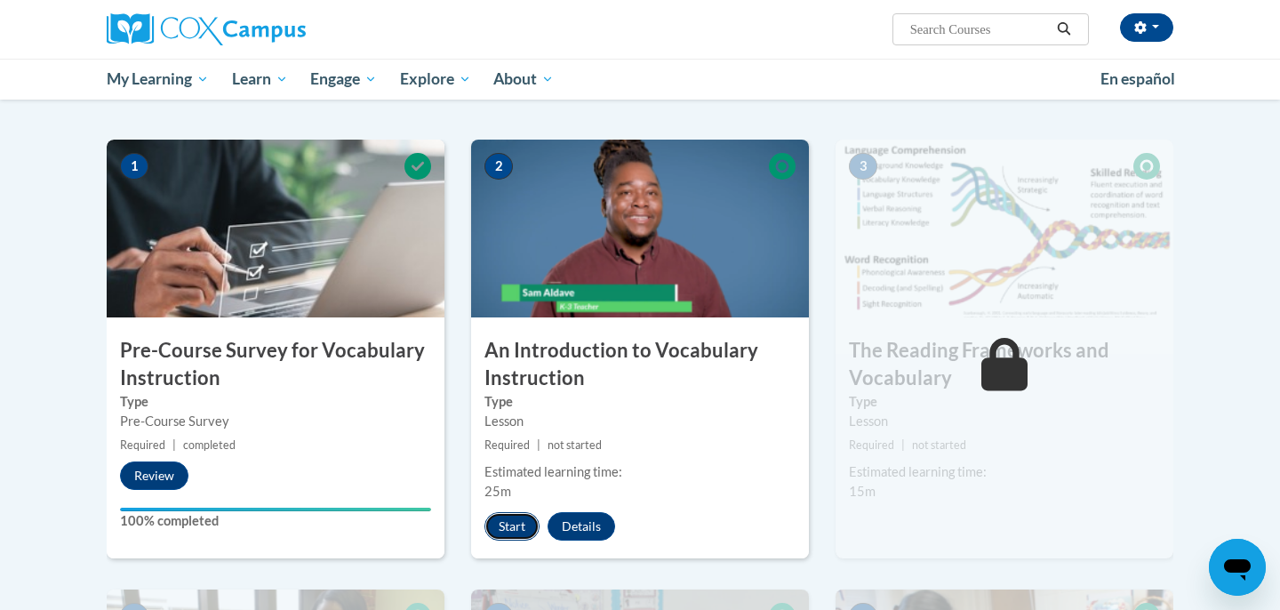
click at [511, 524] on button "Start" at bounding box center [511, 526] width 55 height 28
